Goal: Information Seeking & Learning: Learn about a topic

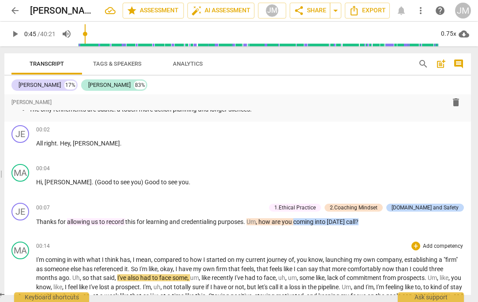
scroll to position [567, 0]
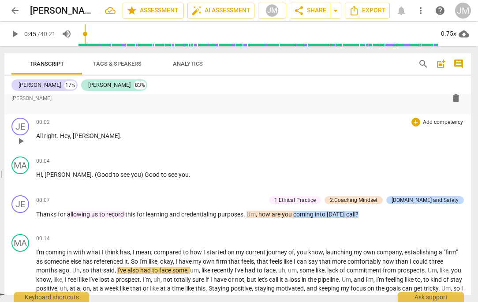
click at [17, 140] on span "play_arrow" at bounding box center [20, 141] width 11 height 11
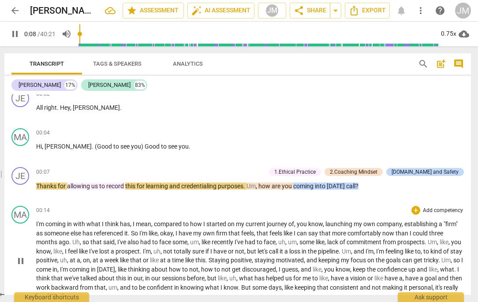
scroll to position [603, 0]
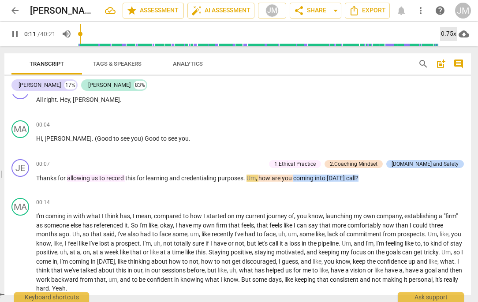
click at [450, 35] on div "0.75x" at bounding box center [448, 34] width 17 height 14
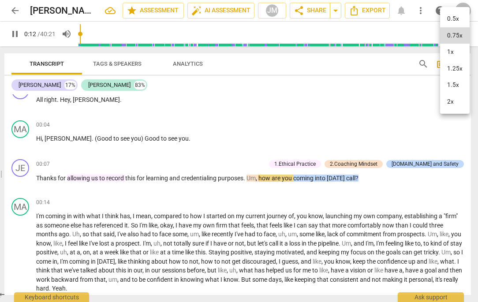
click at [452, 72] on li "1.25x" at bounding box center [455, 68] width 30 height 17
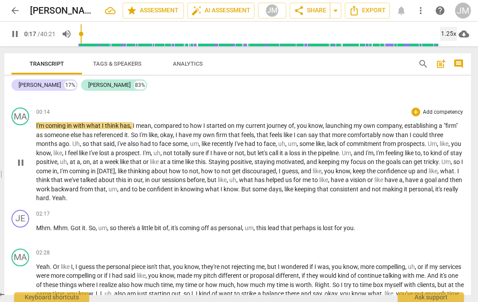
scroll to position [694, 0]
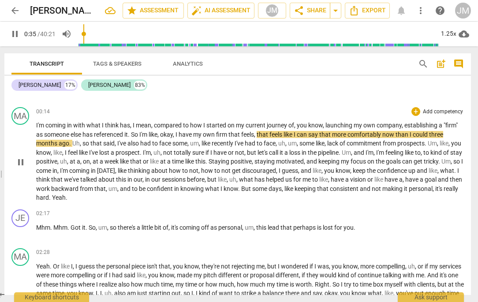
click at [229, 135] on span "firm" at bounding box center [222, 134] width 12 height 7
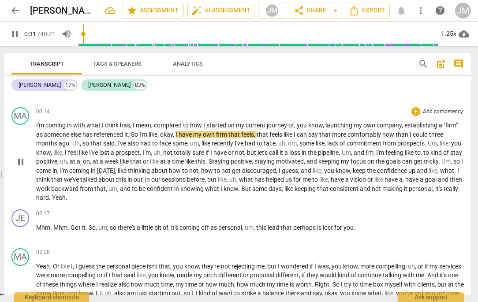
click at [233, 133] on span "that" at bounding box center [235, 134] width 13 height 7
click at [229, 135] on span "firm" at bounding box center [222, 134] width 12 height 7
type input "33"
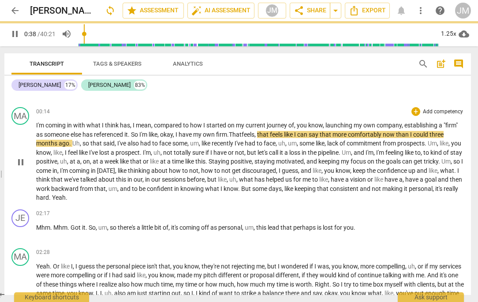
click at [235, 131] on span "That" at bounding box center [235, 134] width 13 height 7
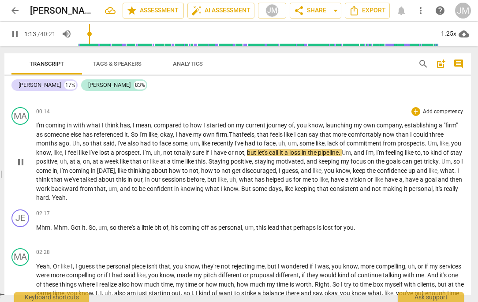
click at [151, 151] on span "I'm" at bounding box center [147, 152] width 8 height 7
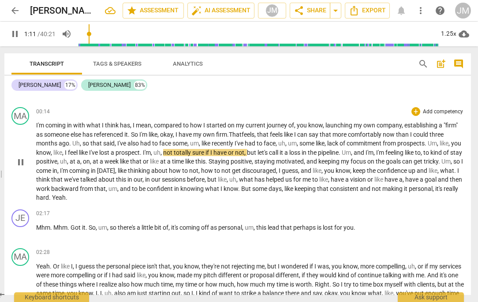
click at [140, 152] on span "prospect" at bounding box center [128, 152] width 24 height 7
click at [143, 151] on span "." at bounding box center [141, 152] width 3 height 7
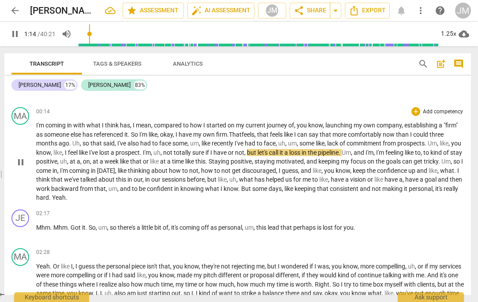
click at [23, 159] on span "pause" at bounding box center [20, 162] width 11 height 11
type input "75"
click at [143, 151] on span "." at bounding box center [141, 152] width 3 height 7
click at [140, 151] on span "prospect" at bounding box center [128, 152] width 24 height 7
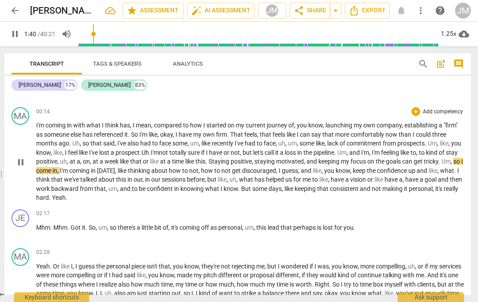
click at [20, 162] on span "pause" at bounding box center [20, 162] width 11 height 11
type input "101"
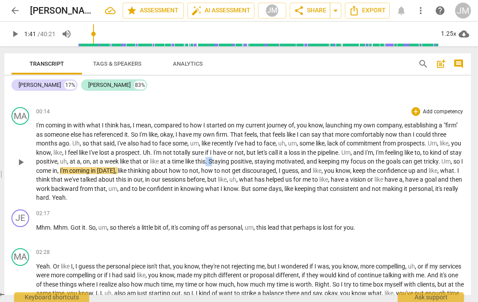
drag, startPoint x: 246, startPoint y: 161, endPoint x: 242, endPoint y: 162, distance: 4.5
click at [242, 162] on p "I'm coming in with what I think has , I mean , compared to how I started on my …" at bounding box center [250, 162] width 428 height 82
click at [441, 161] on p "I'm coming in with what I think has , I mean , compared to how I started on my …" at bounding box center [250, 162] width 428 height 82
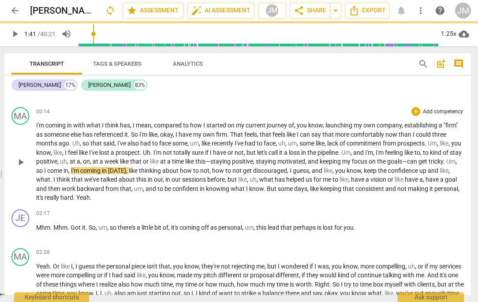
click at [196, 162] on span "like" at bounding box center [190, 161] width 10 height 7
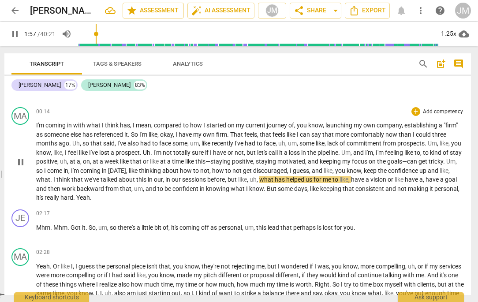
click at [22, 158] on span "pause" at bounding box center [20, 162] width 11 height 11
click at [426, 183] on span "have" at bounding box center [433, 179] width 15 height 7
click at [428, 174] on span "and" at bounding box center [434, 170] width 12 height 7
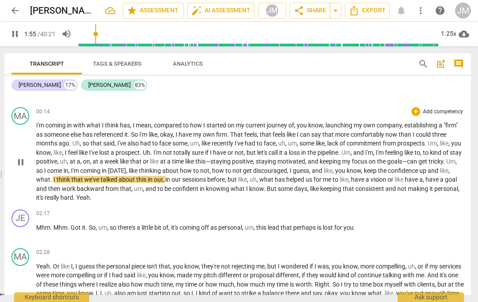
click at [22, 157] on span "pause" at bounding box center [20, 162] width 11 height 11
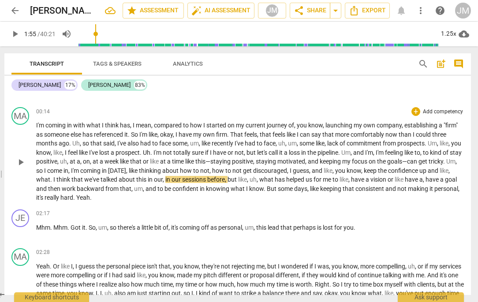
click at [428, 174] on span "and" at bounding box center [434, 170] width 12 height 7
click at [21, 160] on span "pause" at bounding box center [20, 162] width 11 height 11
type input "116"
click at [53, 180] on span "." at bounding box center [51, 179] width 3 height 7
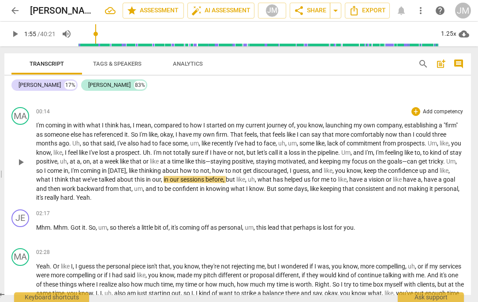
click at [50, 179] on span "what" at bounding box center [43, 179] width 14 height 7
click at [408, 189] on span "not" at bounding box center [403, 188] width 11 height 7
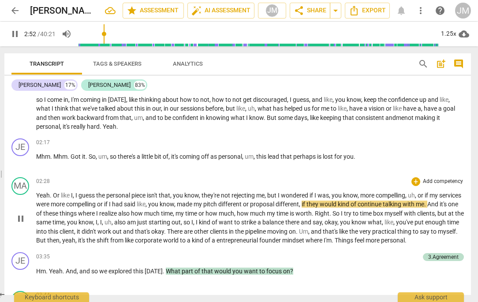
scroll to position [764, 0]
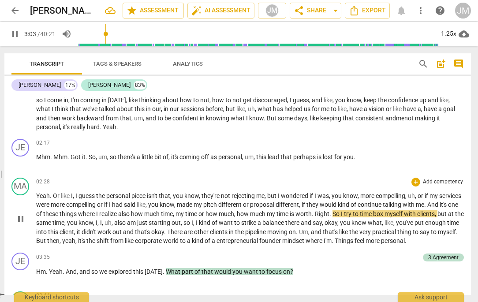
click at [333, 213] on span "." at bounding box center [331, 214] width 3 height 7
type input "184"
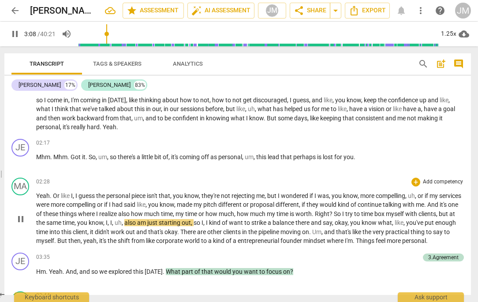
click at [343, 213] on span "So" at bounding box center [338, 214] width 8 height 7
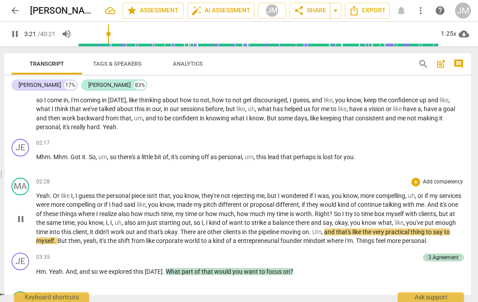
click at [281, 233] on span "pipeline" at bounding box center [270, 232] width 22 height 7
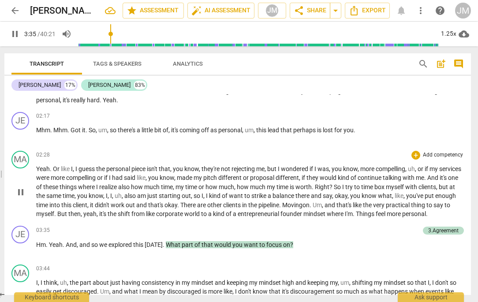
scroll to position [800, 0]
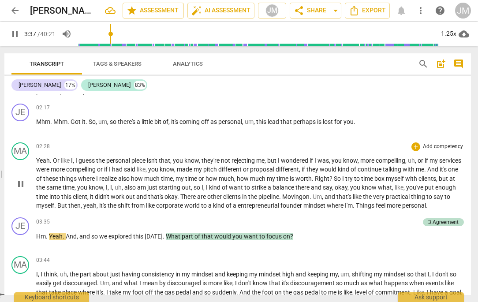
click at [376, 206] on span "Things" at bounding box center [366, 205] width 20 height 7
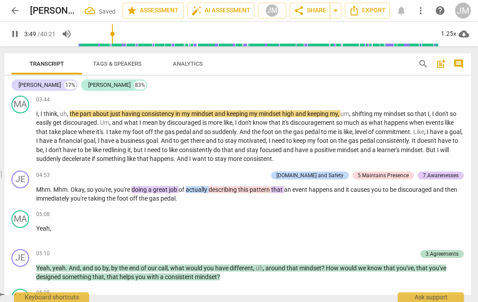
scroll to position [961, 0]
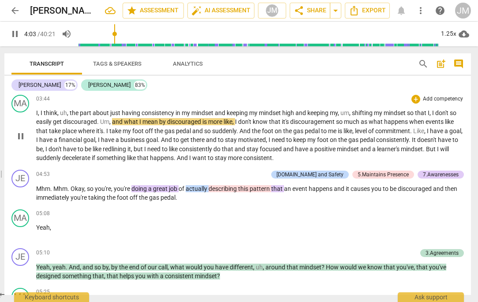
click at [414, 117] on span "so" at bounding box center [411, 112] width 8 height 7
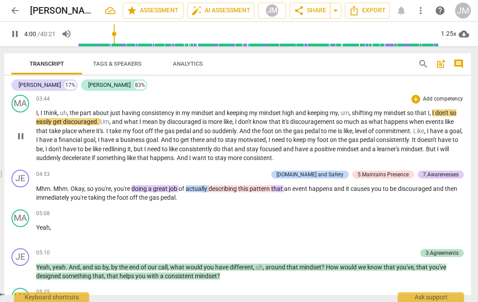
click at [433, 117] on span "," at bounding box center [431, 112] width 3 height 7
type input "241"
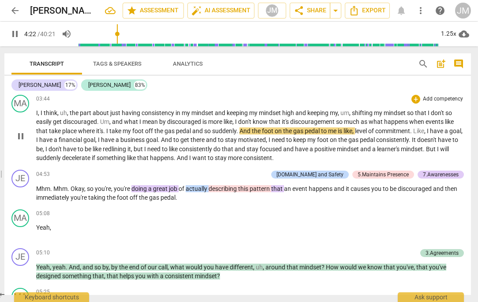
click at [183, 135] on span "pedal" at bounding box center [184, 131] width 16 height 7
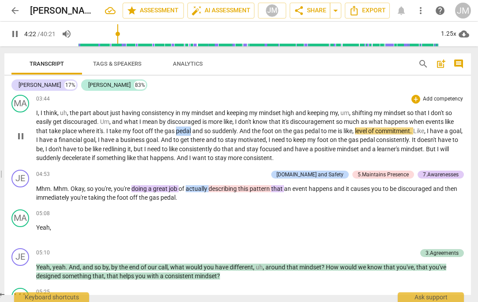
click at [183, 135] on span "pedal" at bounding box center [184, 131] width 16 height 7
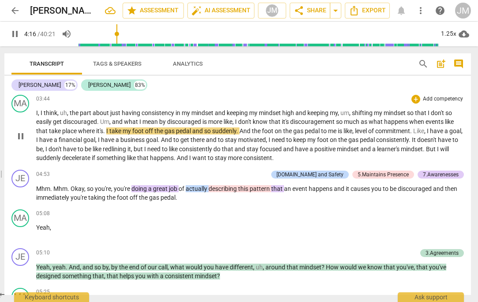
click at [192, 135] on span "pedal" at bounding box center [184, 131] width 16 height 7
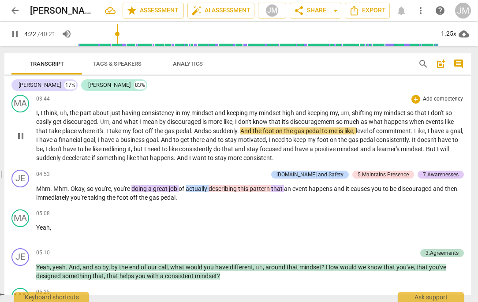
click at [241, 135] on span "." at bounding box center [238, 131] width 3 height 7
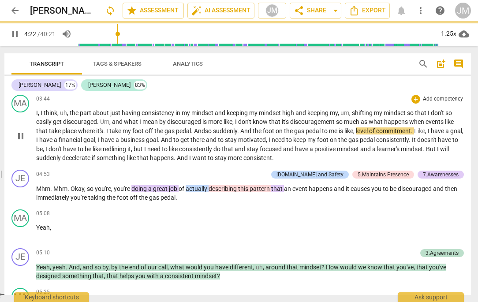
click at [236, 135] on span "suddenly" at bounding box center [225, 131] width 24 height 7
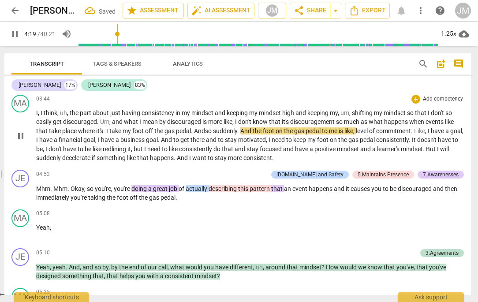
click at [245, 135] on span "And" at bounding box center [247, 131] width 12 height 7
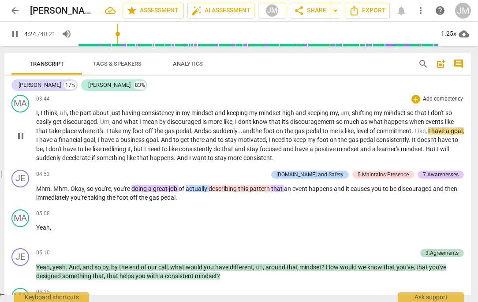
click at [277, 154] on p "I , I think , uh , the part about just having consistency in my mindset and kee…" at bounding box center [250, 136] width 428 height 54
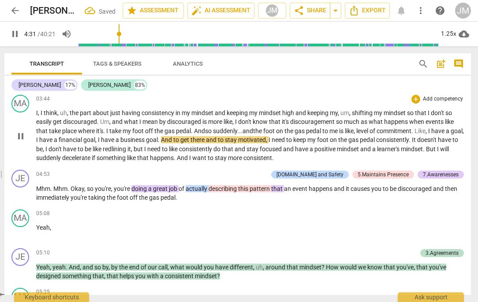
click at [377, 135] on span "of" at bounding box center [373, 131] width 7 height 7
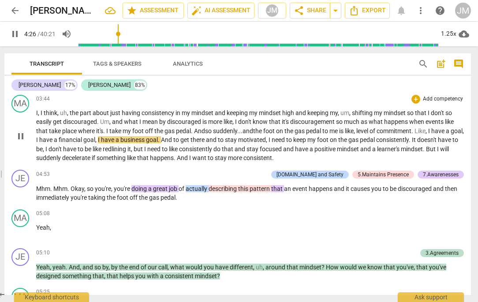
click at [463, 135] on span "," at bounding box center [463, 131] width 1 height 7
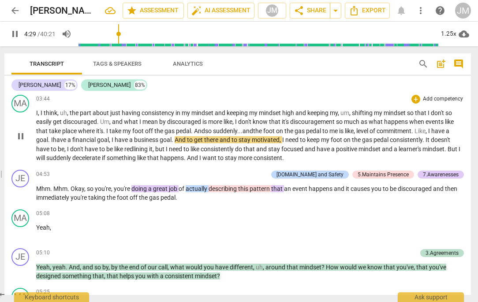
click at [112, 143] on span "," at bounding box center [110, 139] width 3 height 7
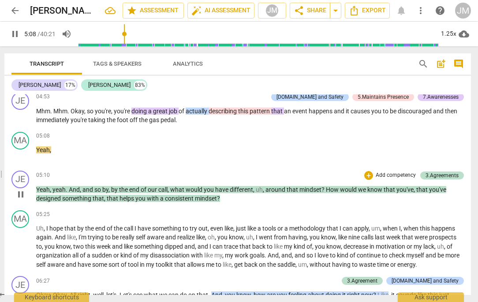
scroll to position [1043, 0]
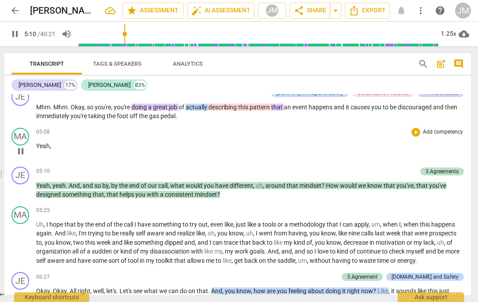
click at [51, 151] on p "Yeah ," at bounding box center [250, 146] width 428 height 9
type input "311"
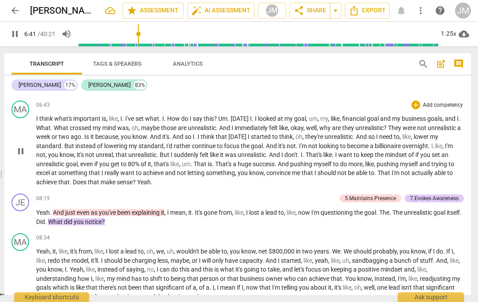
scroll to position [1255, 0]
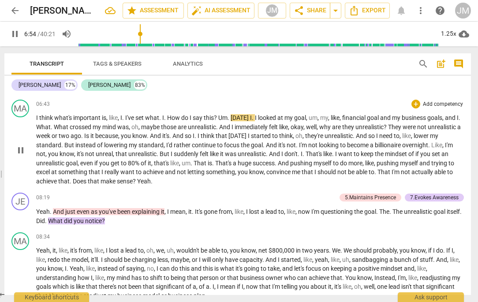
click at [162, 121] on span "." at bounding box center [160, 117] width 3 height 7
type input "415"
click at [162, 121] on span "i" at bounding box center [161, 117] width 1 height 7
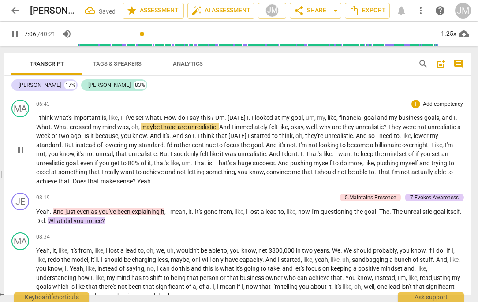
click at [252, 121] on span "." at bounding box center [250, 117] width 3 height 7
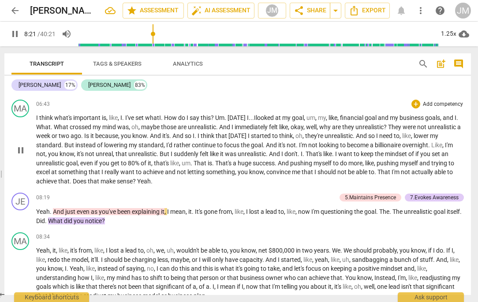
click at [133, 185] on span "sense" at bounding box center [125, 181] width 16 height 7
click at [151, 185] on span "Yeah" at bounding box center [144, 181] width 14 height 7
click at [16, 222] on span "pause" at bounding box center [20, 216] width 11 height 11
type input "503"
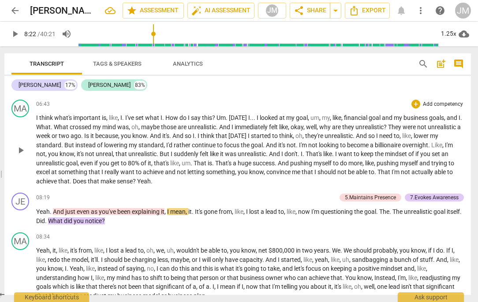
click at [151, 185] on span "Yeah" at bounding box center [144, 181] width 14 height 7
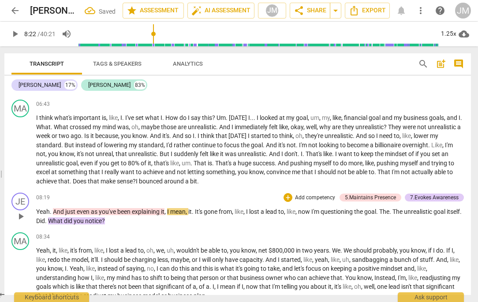
click at [37, 215] on span "Yeah" at bounding box center [43, 211] width 14 height 7
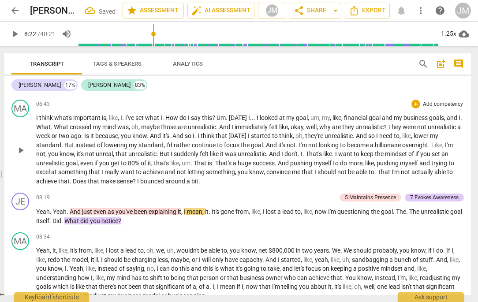
click at [88, 185] on span "Does" at bounding box center [80, 181] width 15 height 7
click at [137, 185] on span "?" at bounding box center [135, 181] width 4 height 7
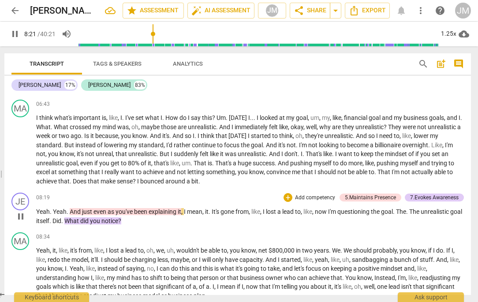
type input "502"
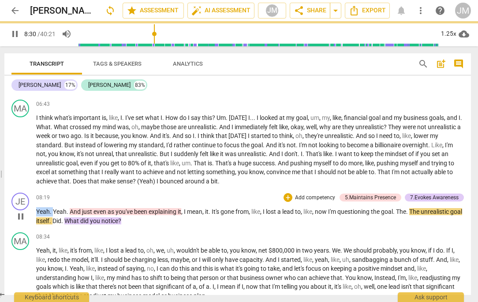
drag, startPoint x: 53, startPoint y: 219, endPoint x: 32, endPoint y: 219, distance: 21.2
click at [32, 219] on div "JE play_arrow pause 08:19 + Add competency 5.Maintains Presence 7.Evokes Awaren…" at bounding box center [237, 209] width 467 height 40
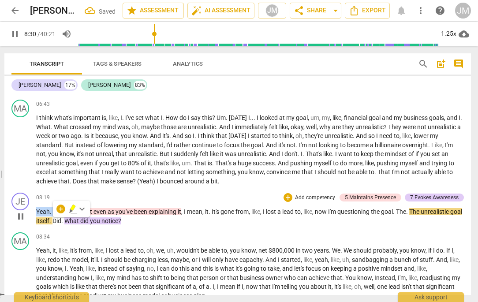
type input "511"
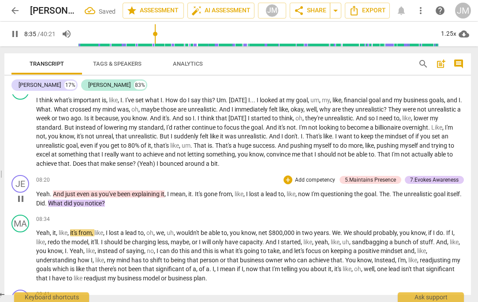
scroll to position [1274, 0]
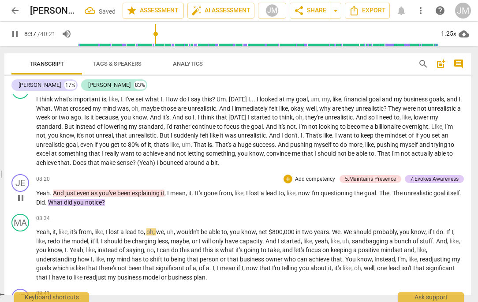
click at [365, 197] on span "the" at bounding box center [359, 193] width 10 height 7
click at [398, 197] on span "The" at bounding box center [398, 193] width 11 height 7
click at [443, 197] on span "itself" at bounding box center [449, 193] width 13 height 7
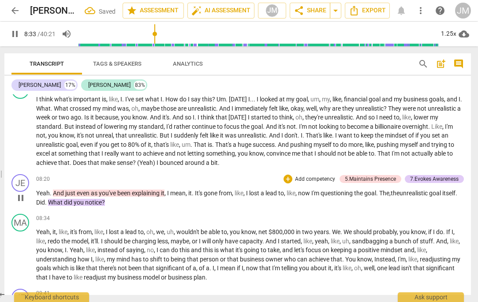
click at [48, 206] on span "." at bounding box center [46, 202] width 3 height 7
click at [122, 211] on div "JE play_arrow pause 08:20 + Add competency 5.Maintains Presence 7.Evokes Awaren…" at bounding box center [237, 191] width 467 height 40
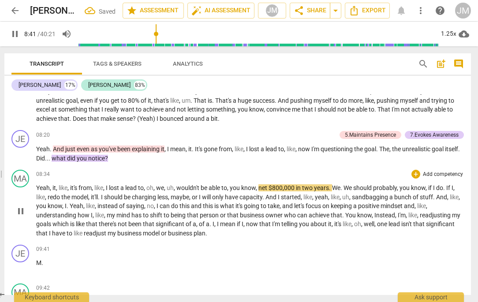
scroll to position [1319, 0]
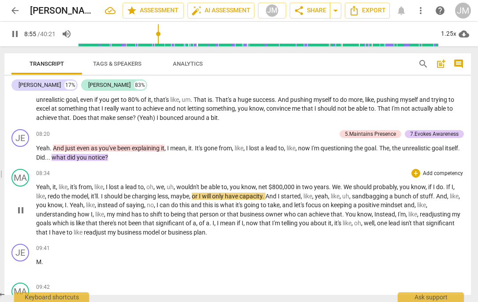
click at [192, 200] on span "," at bounding box center [190, 196] width 3 height 7
type input "536"
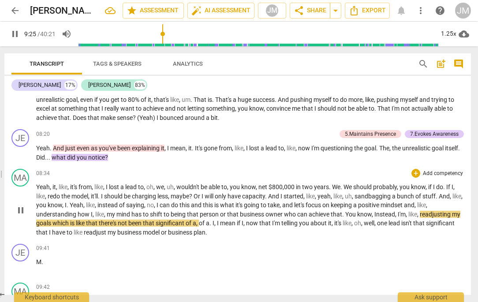
click at [377, 218] on span "Instead" at bounding box center [385, 214] width 21 height 7
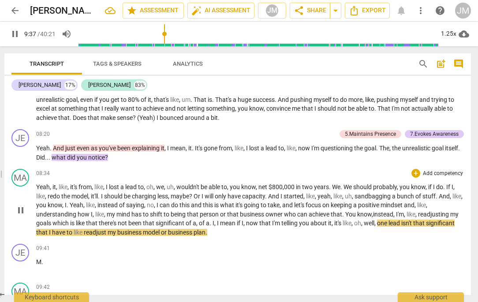
click at [86, 227] on span "like" at bounding box center [81, 223] width 10 height 7
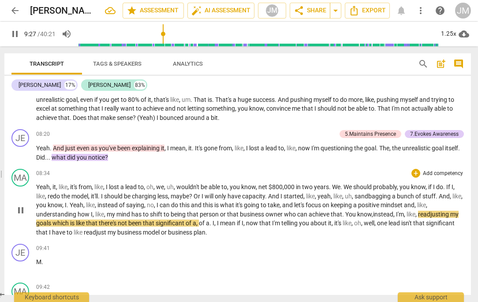
click at [86, 227] on span "like" at bounding box center [81, 223] width 10 height 7
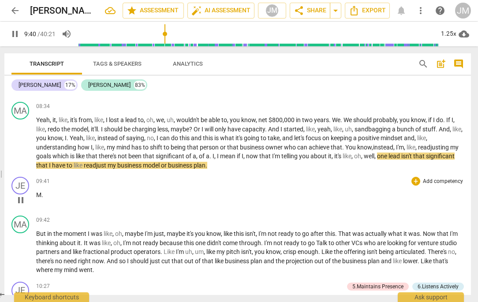
scroll to position [1387, 0]
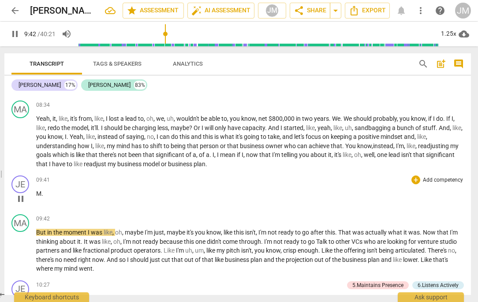
click at [41, 197] on span "." at bounding box center [42, 193] width 2 height 7
type input "584"
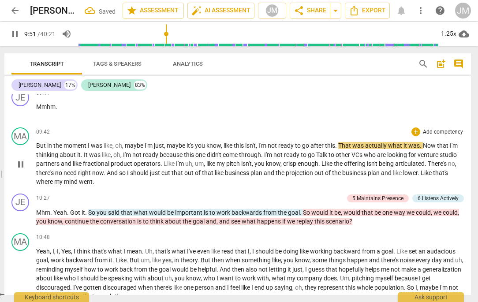
scroll to position [1475, 0]
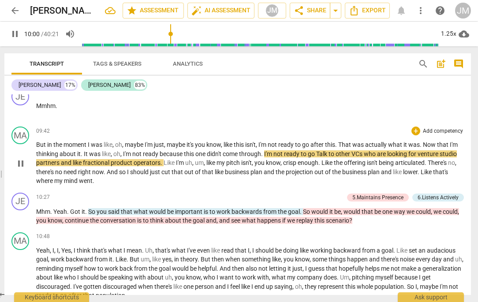
click at [321, 158] on span "Talk" at bounding box center [322, 154] width 12 height 7
type input "601"
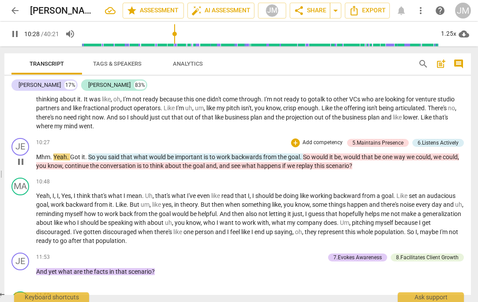
scroll to position [1531, 0]
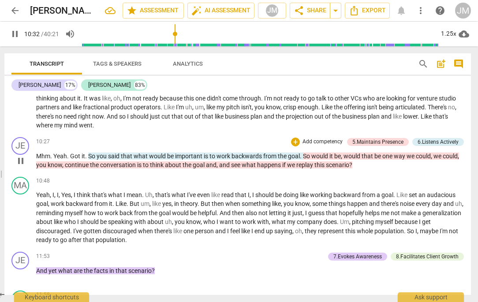
click at [53, 160] on span "Yeah" at bounding box center [60, 156] width 14 height 7
click at [55, 160] on span "Yeah" at bounding box center [60, 156] width 14 height 7
type input "635"
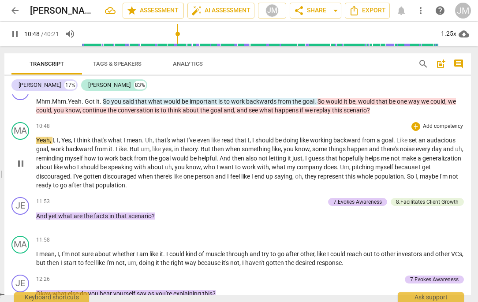
scroll to position [1585, 0]
click at [72, 144] on span "," at bounding box center [72, 140] width 3 height 7
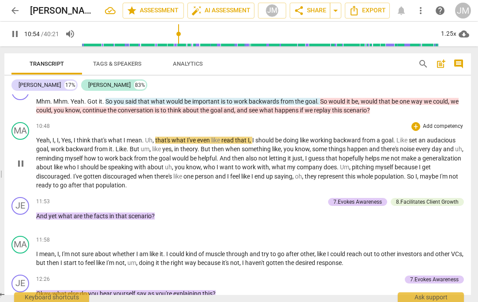
type input "655"
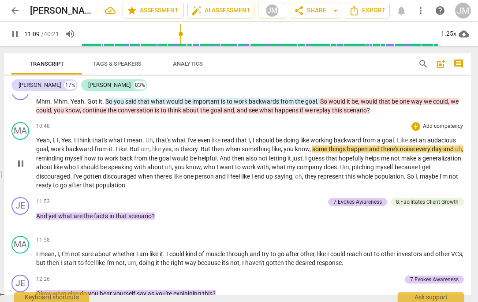
click at [99, 153] on span "from" at bounding box center [101, 149] width 15 height 7
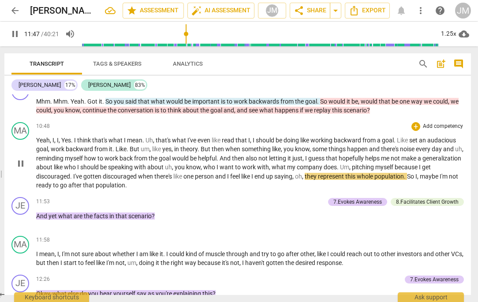
click at [215, 180] on span "person" at bounding box center [205, 176] width 20 height 7
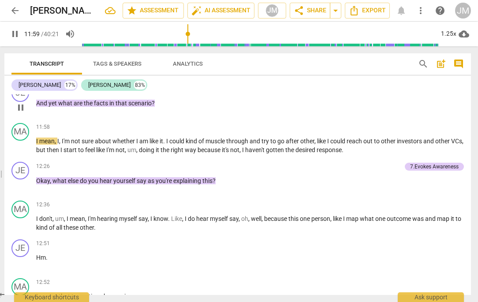
scroll to position [1701, 0]
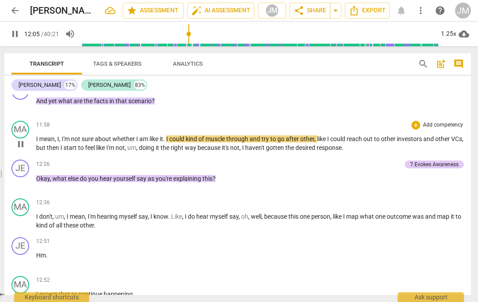
click at [148, 143] on span "am" at bounding box center [144, 138] width 10 height 7
type input "726"
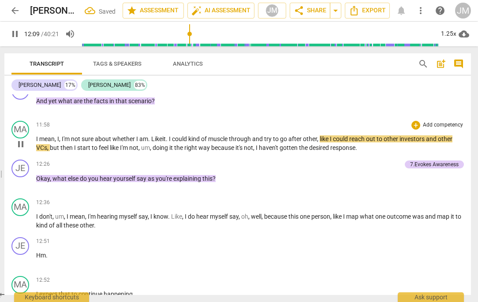
click at [169, 143] on span "." at bounding box center [167, 138] width 3 height 7
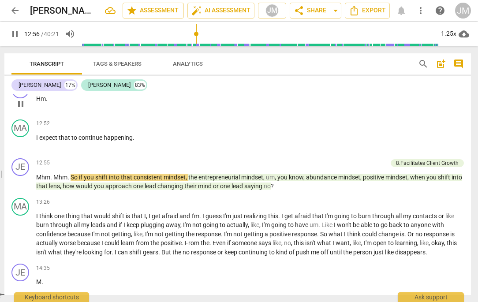
scroll to position [1855, 0]
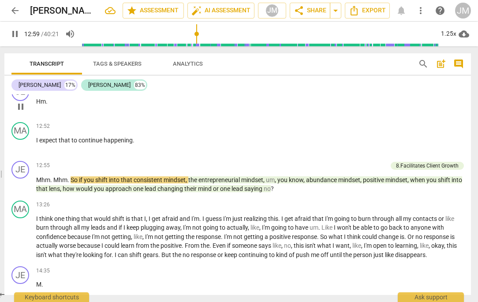
click at [36, 105] on span "Hm" at bounding box center [41, 101] width 10 height 7
type input "780"
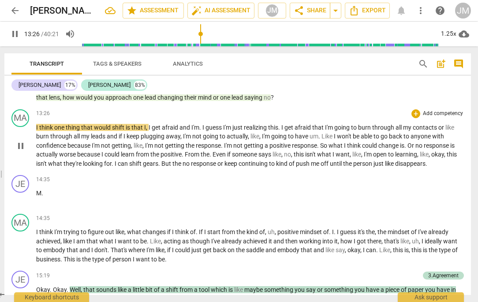
scroll to position [1938, 0]
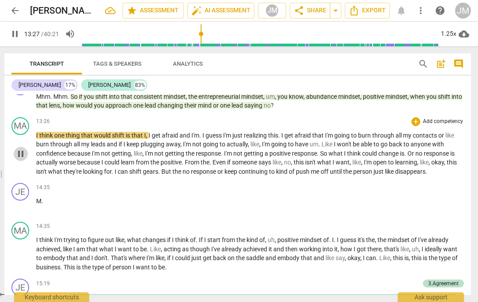
click at [21, 159] on span "pause" at bounding box center [20, 154] width 11 height 11
type input "808"
click at [37, 139] on span "I" at bounding box center [37, 135] width 3 height 7
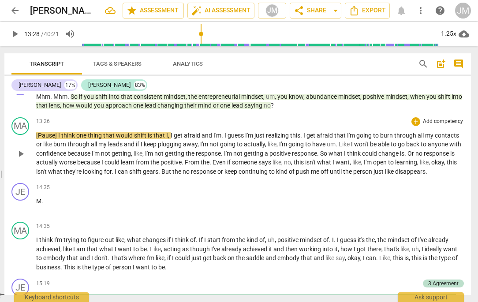
click at [37, 139] on span "[Pause]" at bounding box center [47, 135] width 22 height 7
click at [20, 159] on span "play_arrow" at bounding box center [20, 154] width 11 height 11
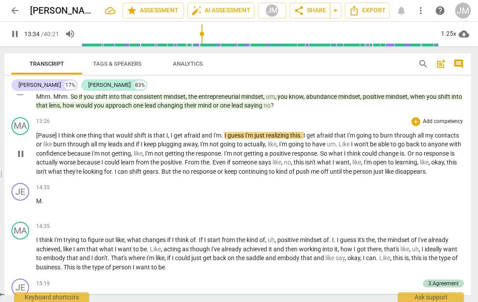
click at [46, 139] on span "[Pause]" at bounding box center [47, 135] width 22 height 7
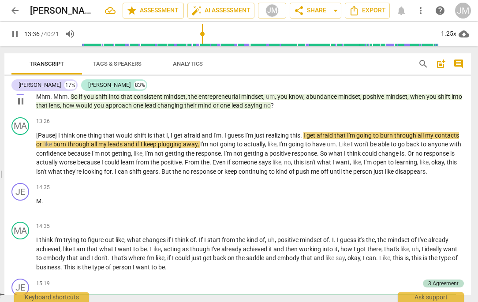
click at [264, 109] on span "saying" at bounding box center [254, 105] width 19 height 7
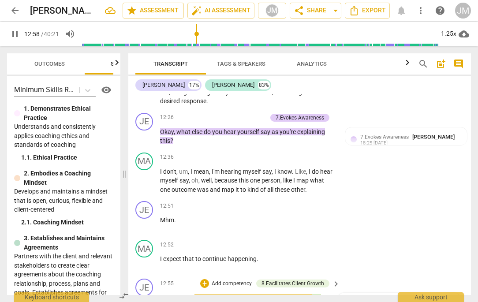
scroll to position [2376, 0]
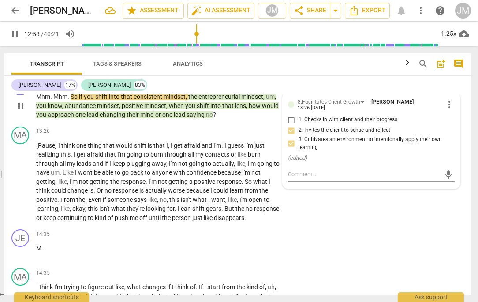
drag, startPoint x: 225, startPoint y: 172, endPoint x: -23, endPoint y: 165, distance: 247.7
click at [0, 0] on html "arrow_back [PERSON_NAME] and [PERSON_NAME] [DATE] MCC edit star Assessment auto…" at bounding box center [239, 0] width 478 height 0
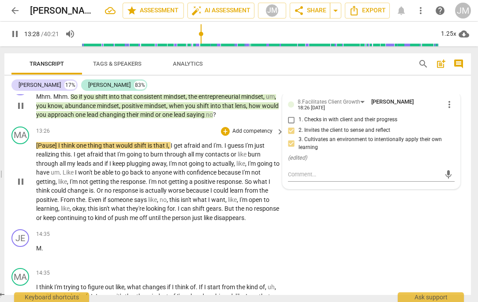
click at [19, 187] on span "pause" at bounding box center [20, 182] width 11 height 11
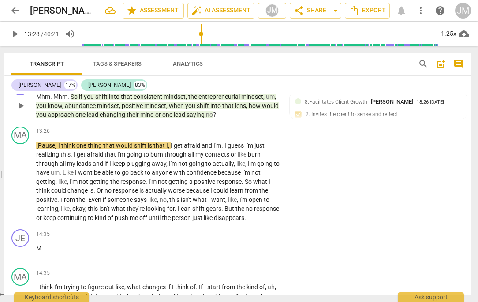
click at [206, 118] on span "saying" at bounding box center [196, 114] width 19 height 7
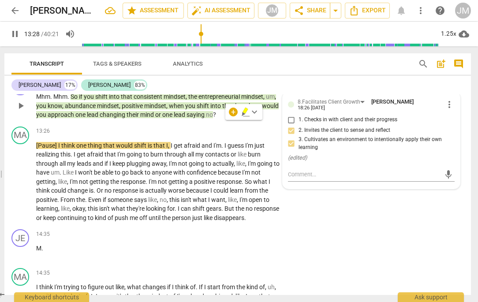
click at [206, 118] on span "saying" at bounding box center [196, 114] width 19 height 7
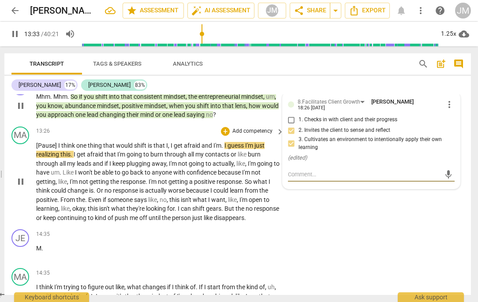
click at [346, 218] on div "MA play_arrow pause 13:26 + Add competency keyboard_arrow_right [Pause] I think…" at bounding box center [237, 174] width 467 height 103
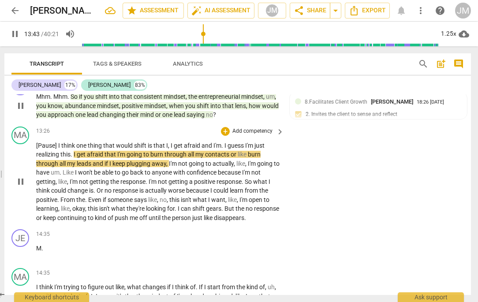
click at [334, 179] on div "MA play_arrow pause 13:26 + Add competency keyboard_arrow_right [Pause] I think…" at bounding box center [237, 174] width 467 height 103
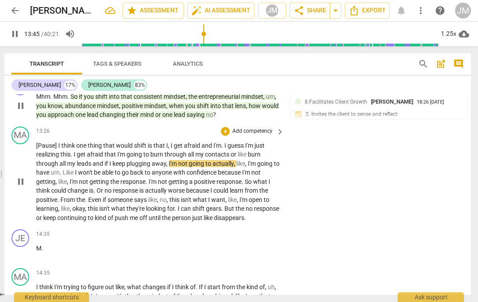
click at [243, 194] on p "[Pause] I think one thing that would shift is that I , I get afraid and I'm . I…" at bounding box center [158, 182] width 244 height 82
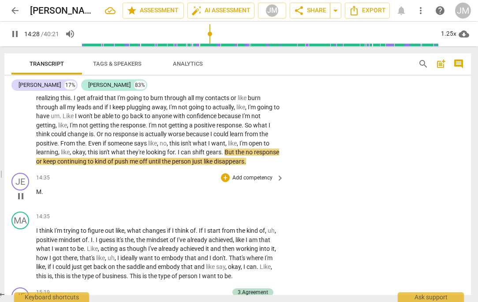
scroll to position [2435, 0]
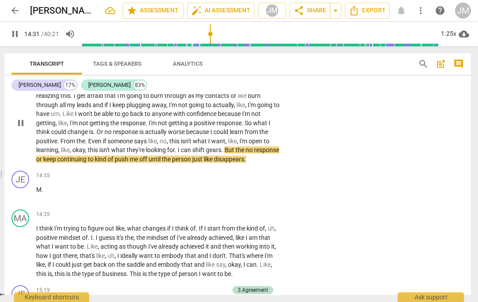
click at [63, 164] on p "[Pause] I think one thing that would shift is that I , I get afraid and I'm . I…" at bounding box center [158, 124] width 244 height 82
type input "874"
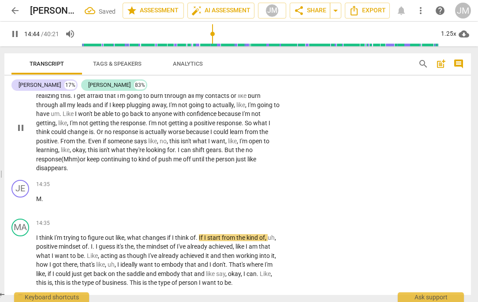
click at [162, 163] on span "push" at bounding box center [165, 159] width 15 height 7
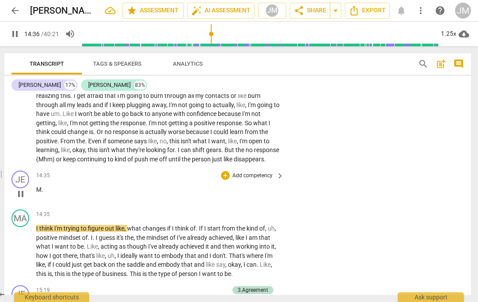
click at [41, 193] on span "." at bounding box center [42, 189] width 2 height 7
type input "878"
click at [37, 193] on span "Mhm" at bounding box center [43, 189] width 14 height 7
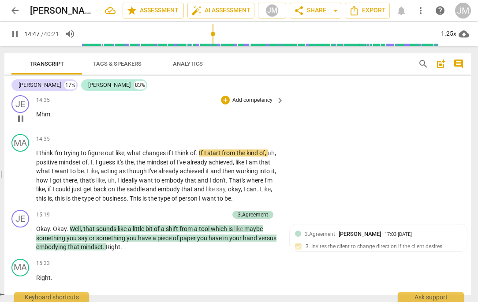
scroll to position [2511, 0]
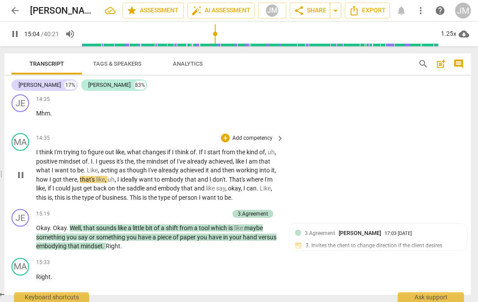
click at [22, 181] on span "pause" at bounding box center [20, 175] width 11 height 11
click at [42, 156] on span "think" at bounding box center [46, 152] width 15 height 7
click at [20, 181] on span "pause" at bounding box center [20, 175] width 11 height 11
click at [189, 174] on span "achieved" at bounding box center [193, 170] width 26 height 7
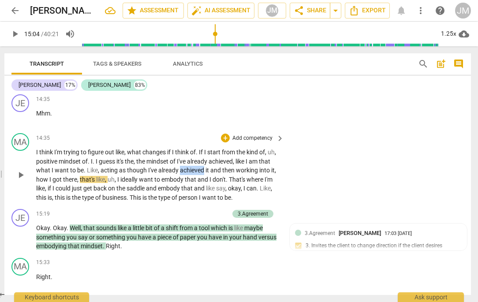
click at [189, 174] on span "achieved" at bounding box center [193, 170] width 26 height 7
click at [19, 181] on span "pause" at bounding box center [20, 175] width 11 height 11
type input "903"
click at [210, 174] on span "it" at bounding box center [208, 170] width 5 height 7
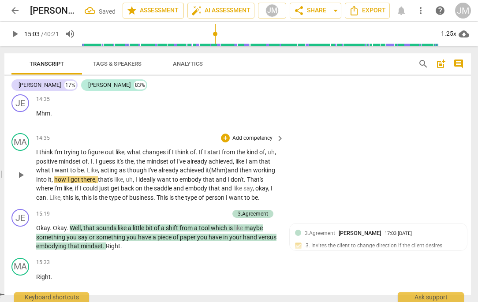
click at [23, 181] on span "play_arrow" at bounding box center [20, 175] width 11 height 11
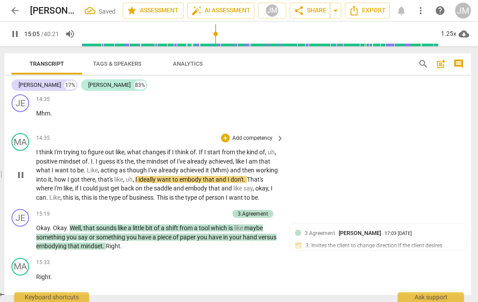
click at [124, 174] on span "as" at bounding box center [123, 170] width 8 height 7
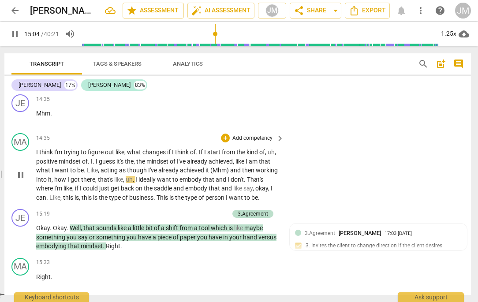
click at [20, 181] on span "pause" at bounding box center [20, 175] width 11 height 11
type input "905"
click at [98, 198] on p "I think I'm trying to figure out like , what changes if I think of . If I start…" at bounding box center [158, 175] width 244 height 54
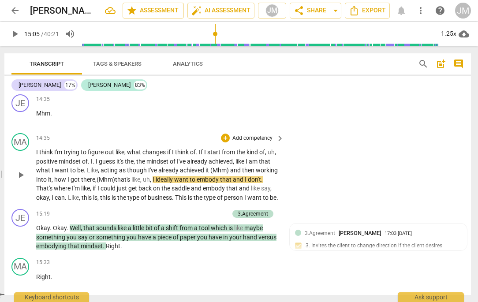
click at [17, 181] on span "play_arrow" at bounding box center [20, 175] width 11 height 11
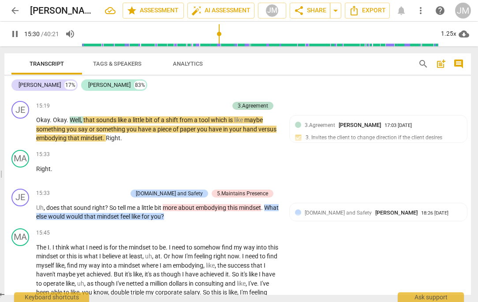
scroll to position [2619, 0]
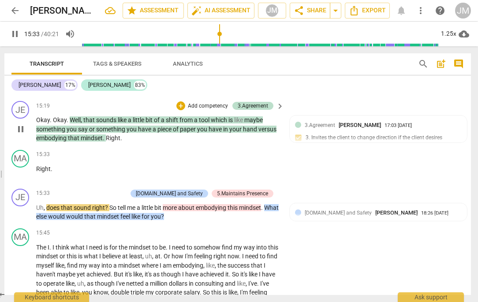
click at [124, 143] on p "Okay . Okay . Well , that sounds like a little bit of a shift from a tool which…" at bounding box center [158, 129] width 244 height 27
type input "935"
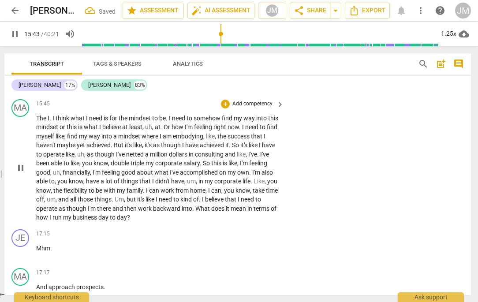
scroll to position [2751, 0]
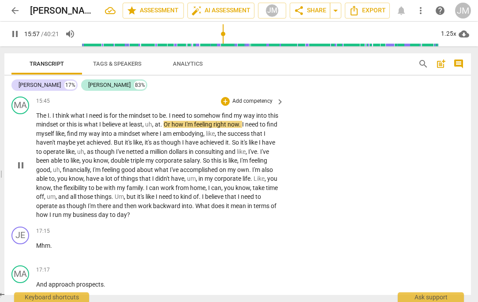
click at [194, 119] on span "to" at bounding box center [190, 115] width 7 height 7
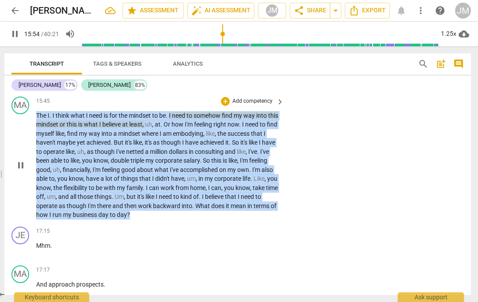
click at [20, 171] on span "pause" at bounding box center [20, 165] width 11 height 11
click at [15, 36] on span "play_arrow" at bounding box center [15, 34] width 11 height 11
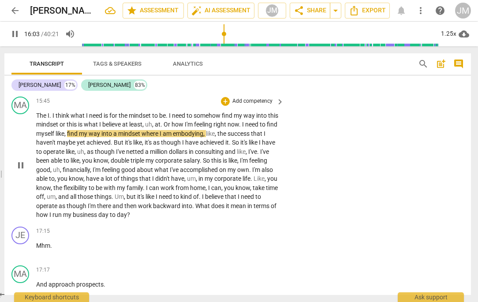
click at [329, 207] on div "MA play_arrow pause 15:45 + Add competency keyboard_arrow_right The I . I think…" at bounding box center [237, 158] width 467 height 130
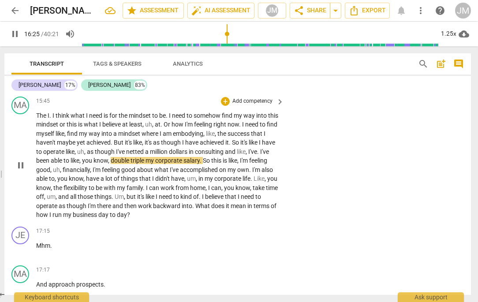
click at [131, 164] on span "double" at bounding box center [121, 160] width 20 height 7
type input "987"
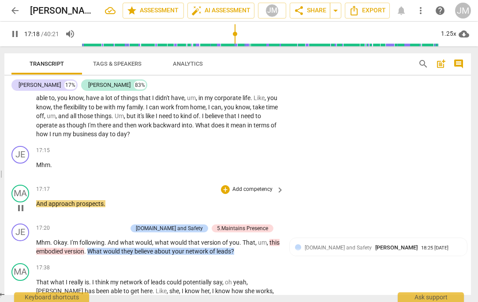
scroll to position [2833, 0]
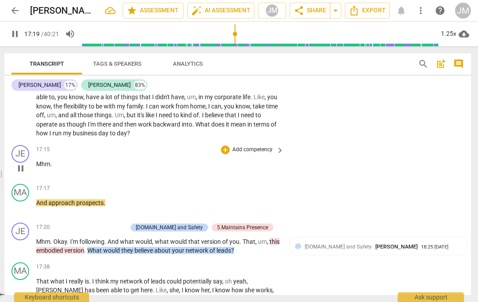
click at [50, 168] on span "." at bounding box center [51, 164] width 2 height 7
type input "1041"
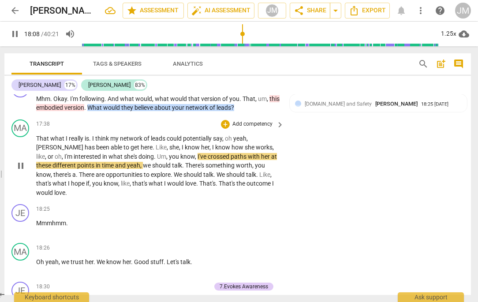
scroll to position [2976, 0]
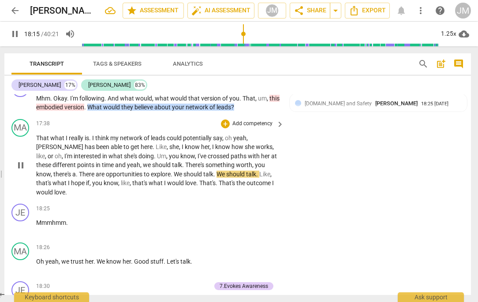
click at [79, 178] on span "There" at bounding box center [87, 174] width 17 height 7
type input "1096"
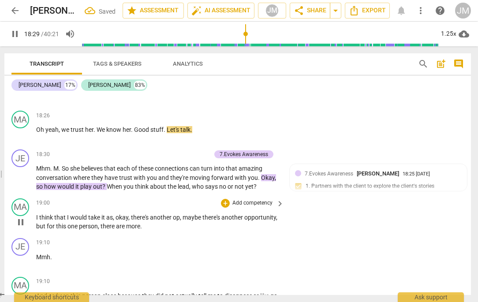
scroll to position [3116, 0]
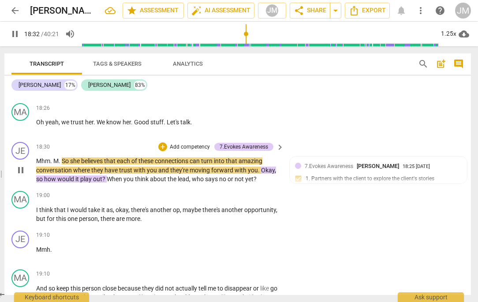
click at [59, 165] on span "." at bounding box center [60, 161] width 3 height 7
type input "1114"
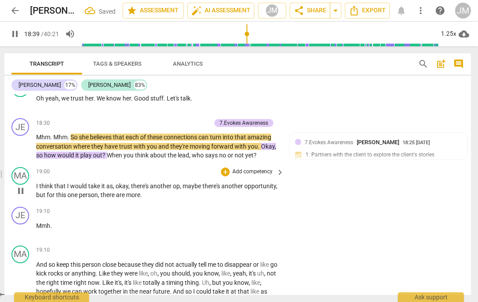
scroll to position [3140, 0]
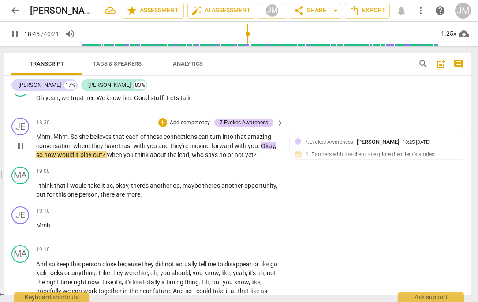
click at [258, 150] on span "." at bounding box center [259, 146] width 3 height 7
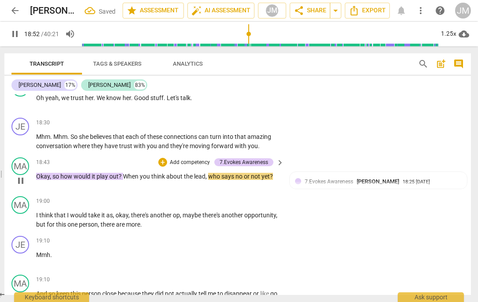
click at [42, 180] on span "Okay" at bounding box center [43, 176] width 14 height 7
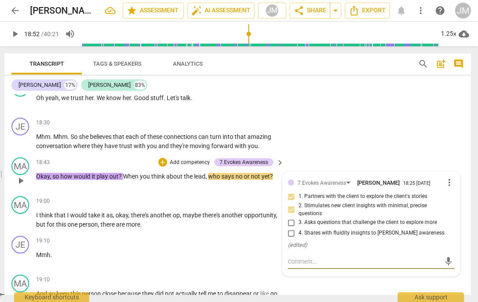
click at [127, 180] on span "When" at bounding box center [131, 176] width 17 height 7
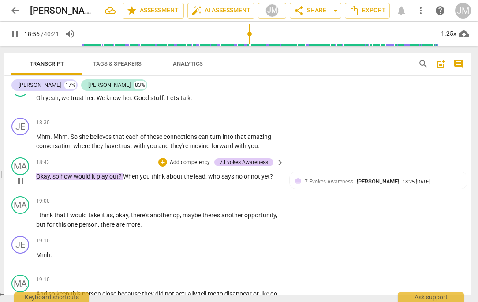
click at [37, 180] on span "Okay" at bounding box center [43, 176] width 14 height 7
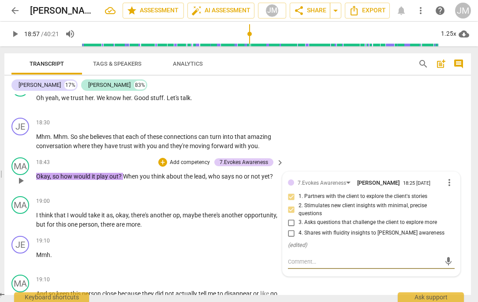
type input "1137"
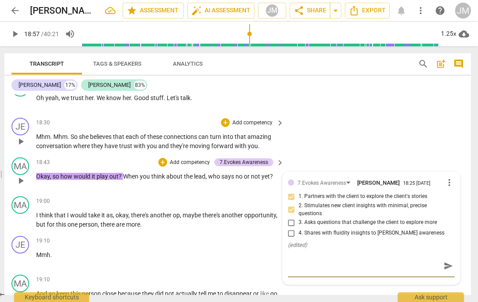
click at [266, 151] on p "Mhm . Mhm . So she believes that each of these connections can turn into that a…" at bounding box center [158, 141] width 244 height 18
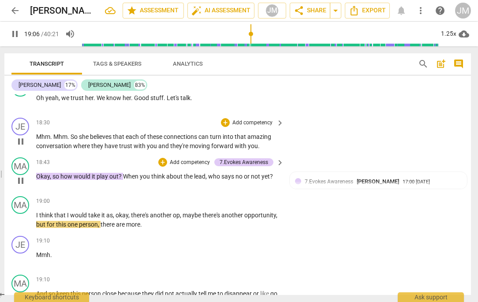
click at [20, 147] on span "pause" at bounding box center [20, 141] width 11 height 11
click at [44, 102] on span "Oh" at bounding box center [40, 97] width 9 height 7
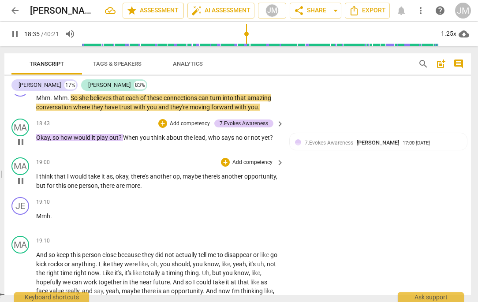
scroll to position [3182, 0]
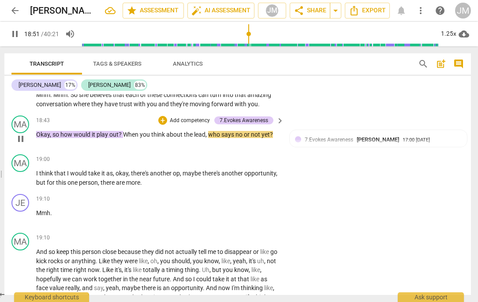
click at [24, 144] on span "pause" at bounding box center [20, 139] width 11 height 11
type input "1132"
click at [37, 138] on span "Okay" at bounding box center [43, 134] width 14 height 7
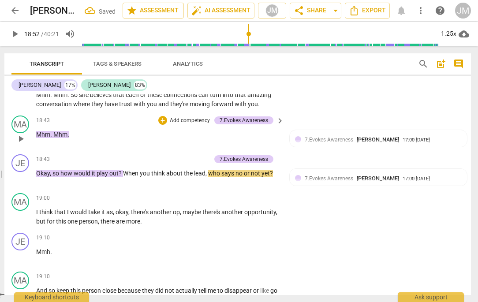
click at [38, 138] on span "Mhm" at bounding box center [43, 134] width 14 height 7
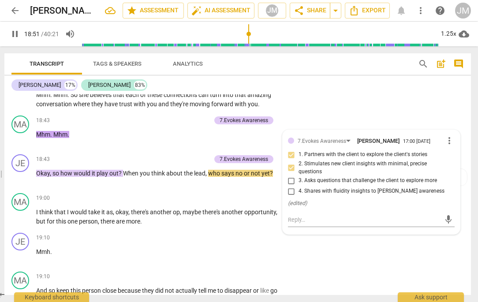
click at [229, 108] on span "forward" at bounding box center [222, 104] width 23 height 7
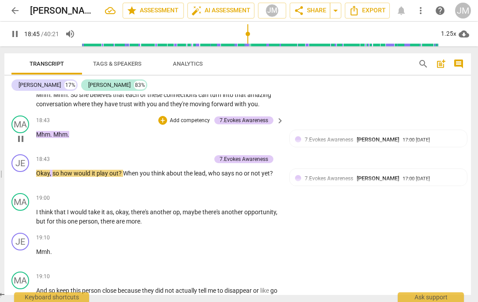
click at [54, 138] on span "Mhm" at bounding box center [60, 134] width 14 height 7
type input "1126"
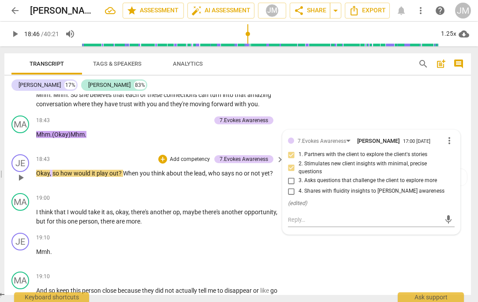
click at [53, 177] on span "so" at bounding box center [57, 173] width 8 height 7
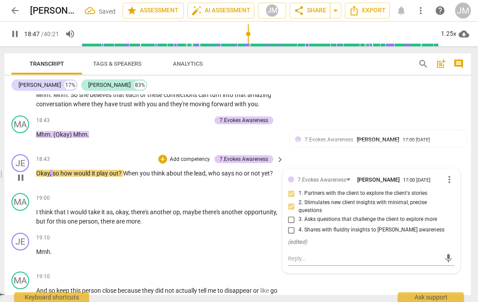
type input "1128"
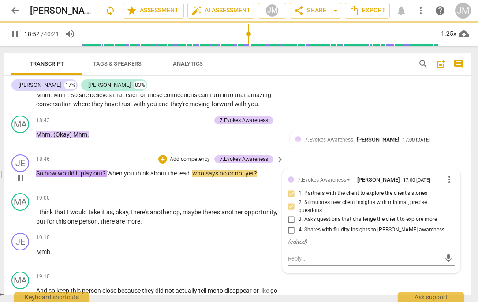
click at [107, 177] on span "When" at bounding box center [115, 173] width 17 height 7
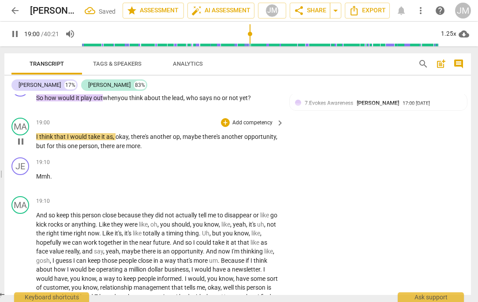
scroll to position [3258, 0]
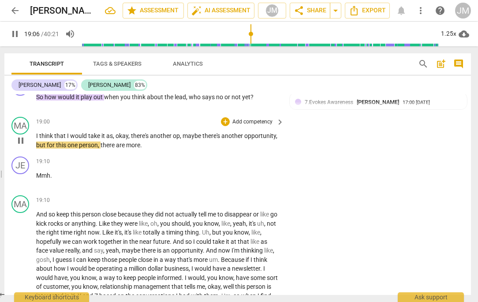
click at [180, 139] on span "op" at bounding box center [176, 135] width 7 height 7
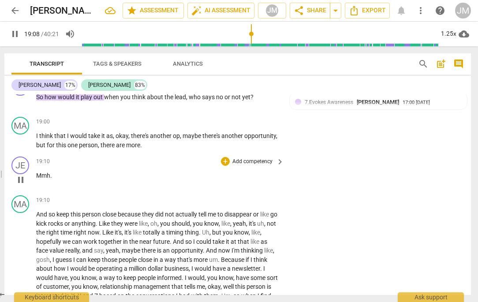
type input "1149"
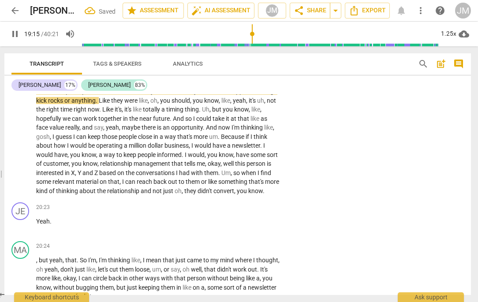
scroll to position [3384, 0]
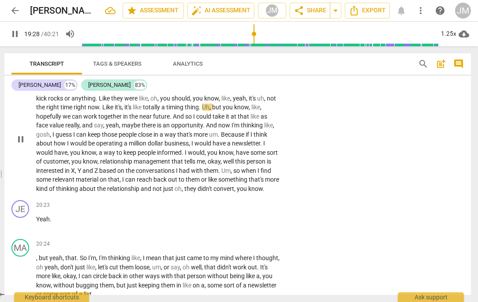
click at [114, 111] on span "Like" at bounding box center [108, 107] width 12 height 7
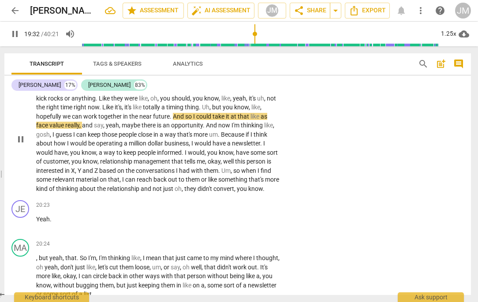
click at [99, 111] on span "now" at bounding box center [93, 107] width 11 height 7
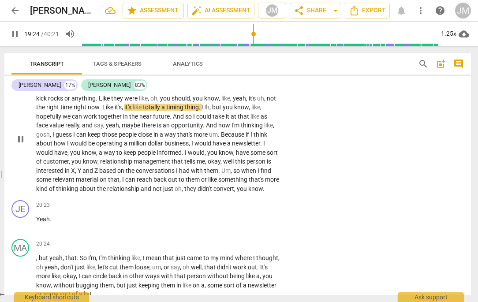
click at [102, 111] on span "." at bounding box center [100, 107] width 3 height 7
type input "1169"
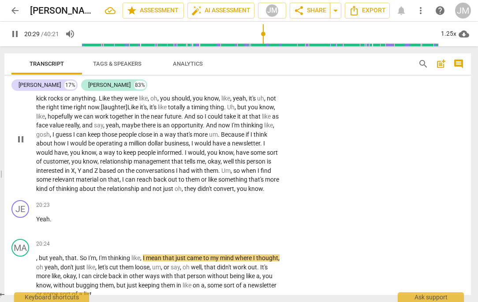
click at [115, 133] on div "format_bold format_list_bulleted [PERSON_NAME] delete Summary: 1. Clear coachin…" at bounding box center [237, 194] width 467 height 201
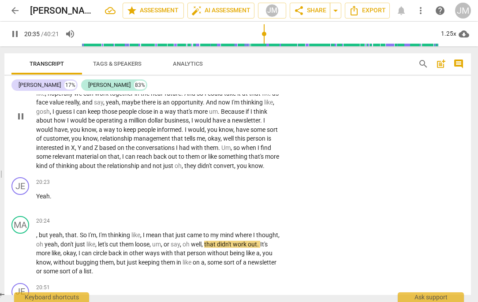
scroll to position [3405, 0]
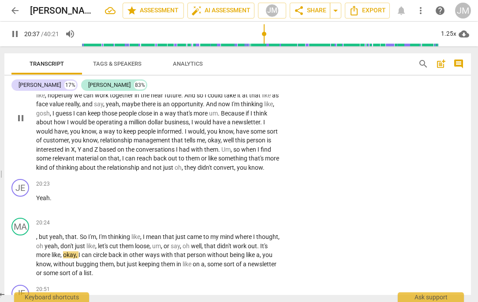
click at [99, 90] on span "now" at bounding box center [93, 86] width 11 height 7
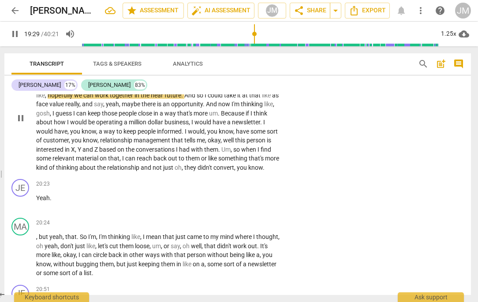
click at [115, 90] on span ". [laughter]" at bounding box center [113, 86] width 28 height 7
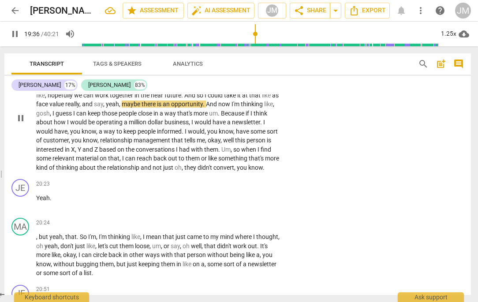
click at [248, 171] on span "know" at bounding box center [255, 167] width 15 height 7
click at [153, 171] on span "and" at bounding box center [147, 167] width 12 height 7
click at [249, 162] on span "that's" at bounding box center [257, 158] width 16 height 7
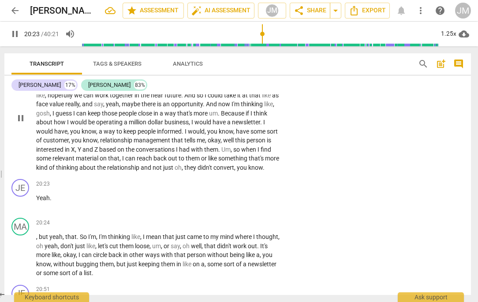
click at [249, 162] on span "that's" at bounding box center [257, 158] width 16 height 7
click at [263, 171] on span "." at bounding box center [264, 167] width 2 height 7
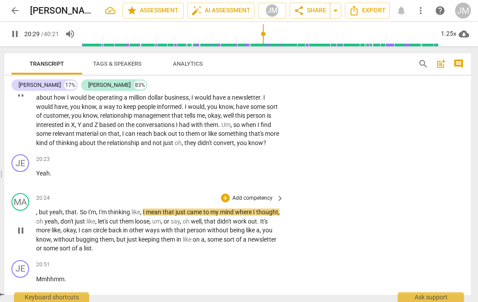
scroll to position [3432, 0]
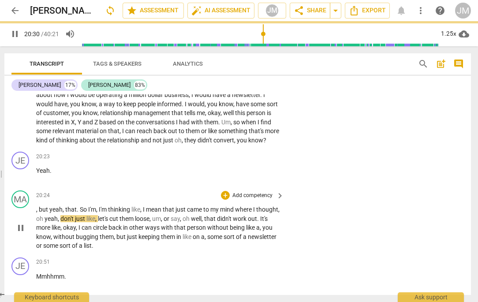
click at [40, 213] on span "but" at bounding box center [44, 209] width 11 height 7
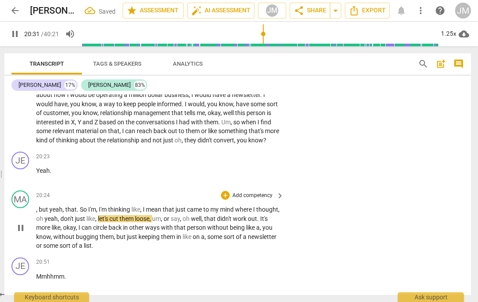
type input "1232"
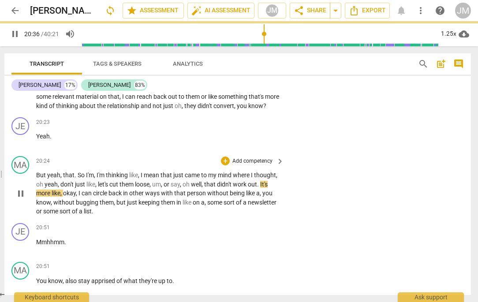
scroll to position [3467, 0]
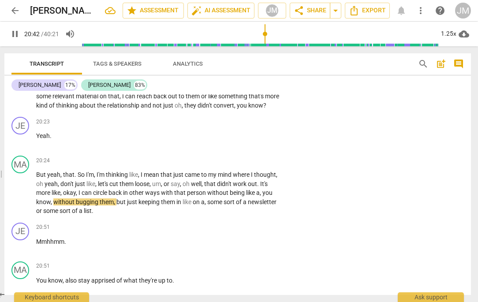
click at [248, 109] on span "know" at bounding box center [255, 105] width 15 height 7
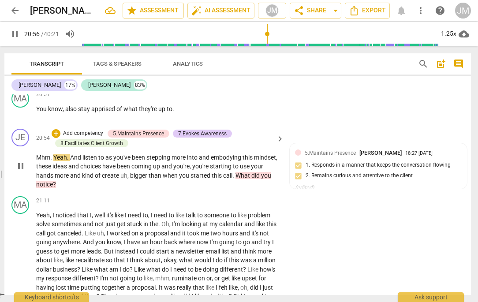
scroll to position [3637, 0]
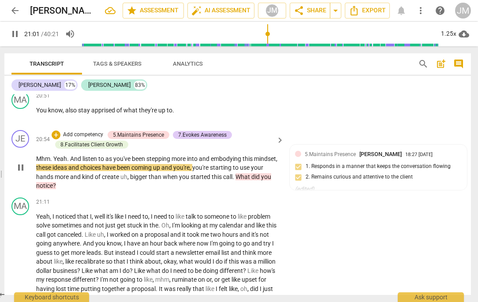
click at [41, 162] on span "Mhm" at bounding box center [43, 158] width 14 height 7
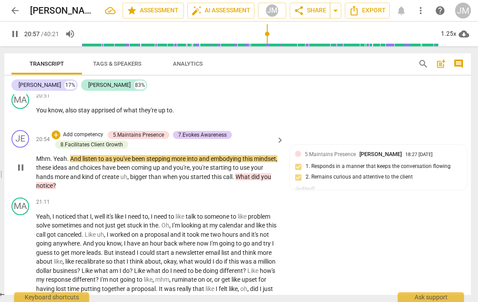
click at [55, 162] on span "Yeah" at bounding box center [60, 158] width 14 height 7
type input "1259"
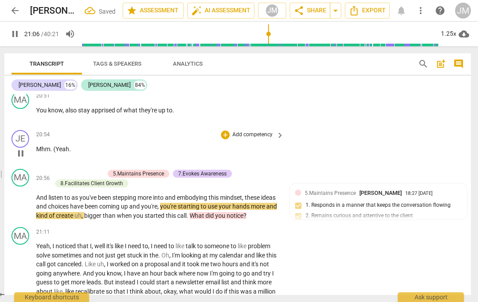
click at [56, 153] on span "(Yeah" at bounding box center [61, 149] width 16 height 7
type input "1268"
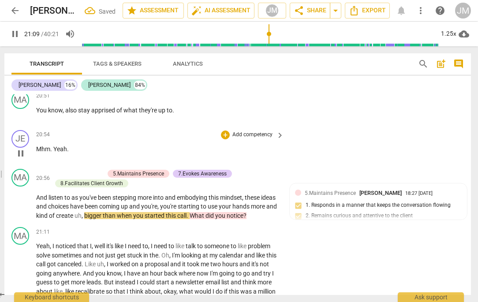
click at [55, 153] on span "Yeah" at bounding box center [60, 149] width 14 height 7
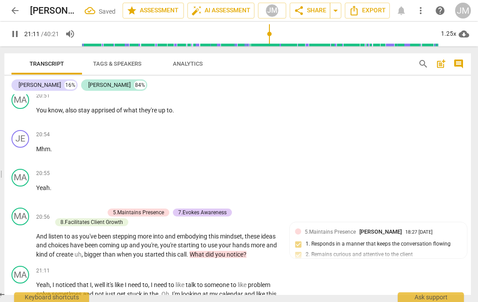
scroll to position [3861, 0]
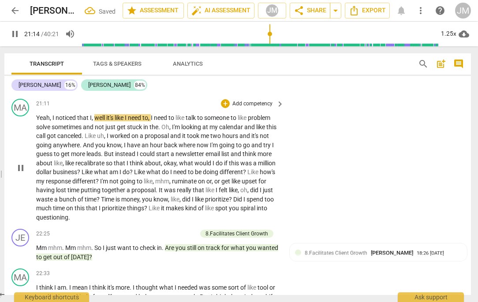
click at [19, 173] on span "pause" at bounding box center [20, 168] width 11 height 11
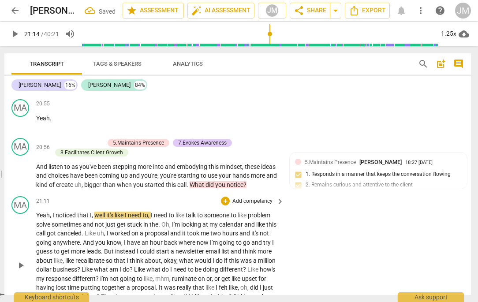
scroll to position [3706, 0]
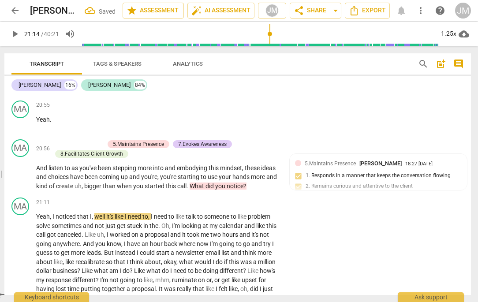
click at [45, 84] on span "Mhm" at bounding box center [43, 80] width 14 height 7
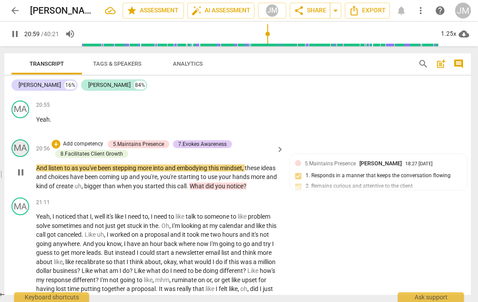
click at [22, 157] on div "MA" at bounding box center [20, 148] width 18 height 18
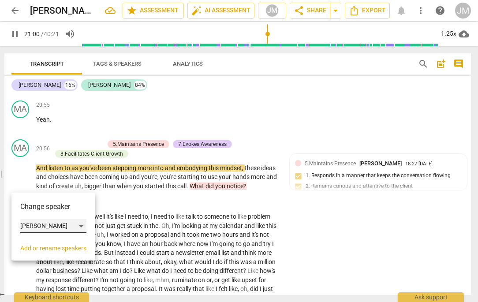
click at [31, 223] on div "[PERSON_NAME]" at bounding box center [53, 226] width 66 height 14
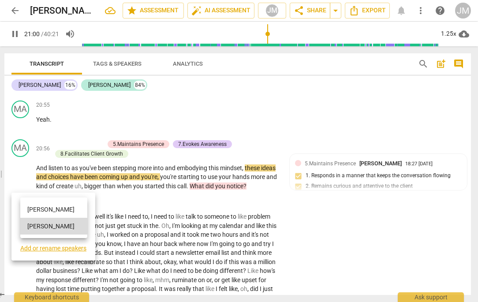
click at [30, 210] on li "[PERSON_NAME]" at bounding box center [53, 209] width 67 height 17
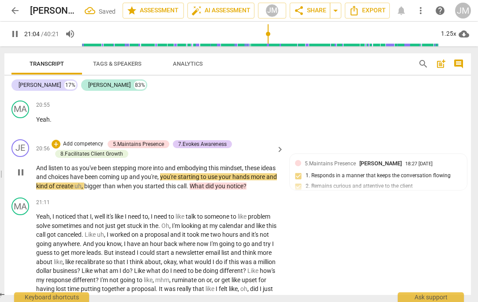
click at [144, 172] on span "more" at bounding box center [145, 168] width 15 height 7
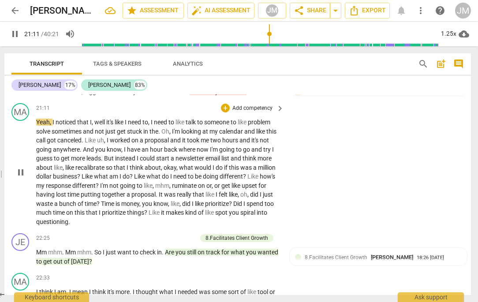
scroll to position [3801, 0]
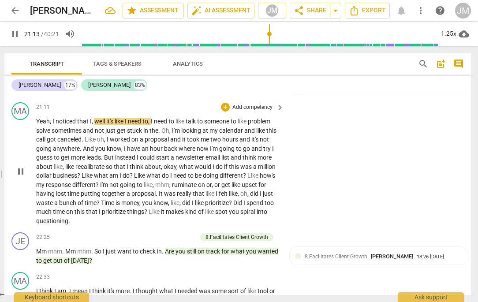
click at [20, 177] on span "pause" at bounding box center [20, 171] width 11 height 11
click at [45, 125] on span "Yeah" at bounding box center [43, 121] width 14 height 7
click at [240, 143] on span "hours" at bounding box center [230, 139] width 17 height 7
type input "1292"
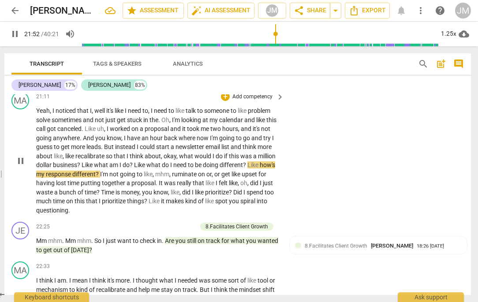
scroll to position [3813, 0]
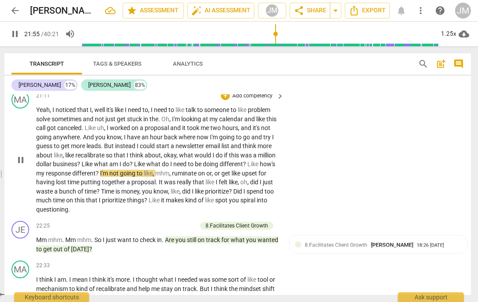
click at [270, 200] on p "Yeah , I noticed that I , well it's like I need to , I need to like talk to som…" at bounding box center [158, 159] width 244 height 109
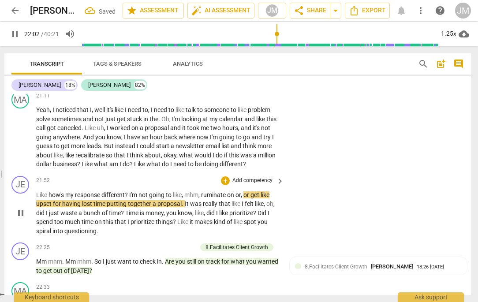
click at [37, 199] on span "Like" at bounding box center [42, 195] width 12 height 7
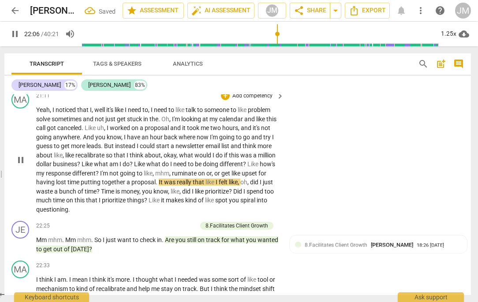
click at [248, 168] on span "Like" at bounding box center [254, 164] width 12 height 7
type input "1327"
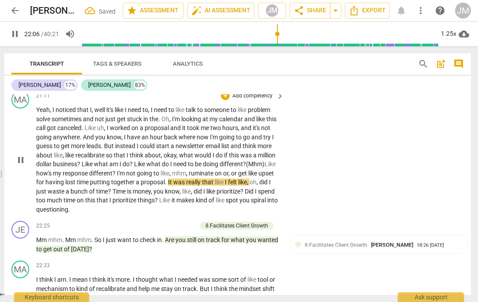
click at [77, 186] on span "lost" at bounding box center [70, 182] width 11 height 7
click at [90, 186] on span "time" at bounding box center [83, 182] width 13 height 7
click at [126, 177] on span "I'm" at bounding box center [121, 173] width 9 height 7
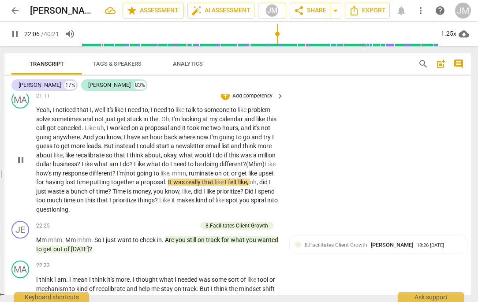
click at [126, 177] on span "I'm" at bounding box center [121, 173] width 9 height 7
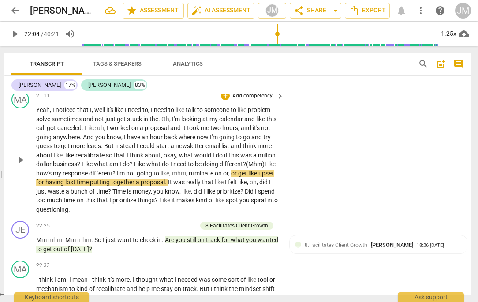
click at [113, 177] on span "different" at bounding box center [100, 173] width 23 height 7
click at [136, 186] on span "together" at bounding box center [123, 182] width 25 height 7
type input "1325"
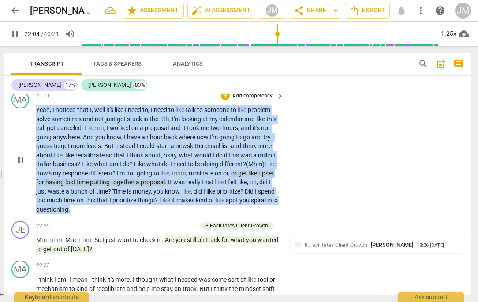
click at [136, 186] on span "together" at bounding box center [123, 182] width 25 height 7
click at [111, 186] on span "putting" at bounding box center [100, 182] width 21 height 7
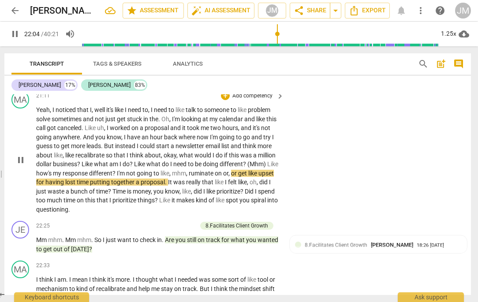
click at [330, 204] on div "MA play_arrow pause 21:11 + Add competency keyboard_arrow_right Yeah , I notice…" at bounding box center [237, 152] width 467 height 130
click at [147, 168] on span "Like" at bounding box center [140, 164] width 12 height 7
click at [15, 8] on span "arrow_back" at bounding box center [15, 10] width 11 height 11
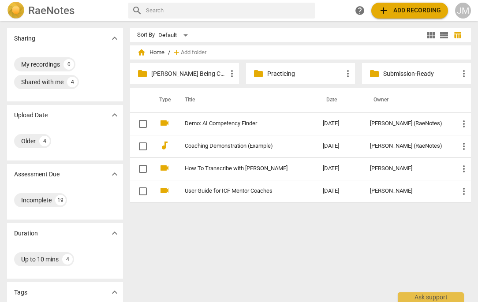
click at [400, 73] on p "Submission-Ready" at bounding box center [421, 73] width 75 height 9
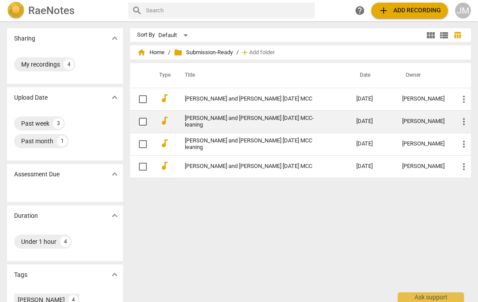
click at [232, 123] on link "[PERSON_NAME] and [PERSON_NAME] [DATE] MCC-leaning" at bounding box center [255, 121] width 140 height 13
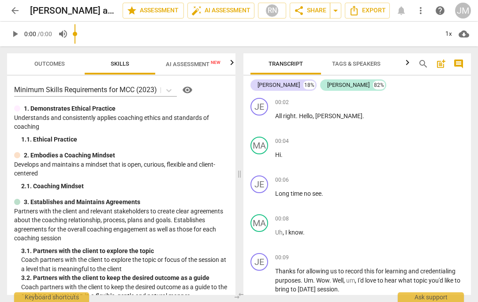
click at [17, 13] on span "arrow_back" at bounding box center [15, 10] width 11 height 11
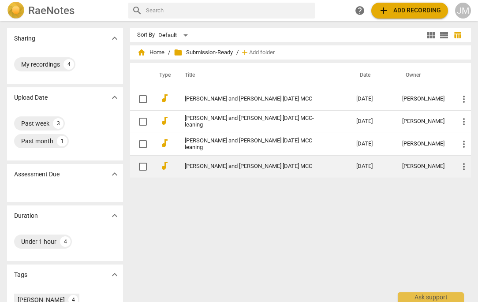
click at [241, 163] on link "[PERSON_NAME] and [PERSON_NAME] [DATE] MCC" at bounding box center [255, 166] width 140 height 7
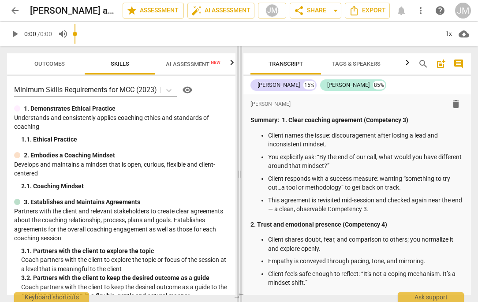
click at [238, 158] on span at bounding box center [239, 174] width 5 height 256
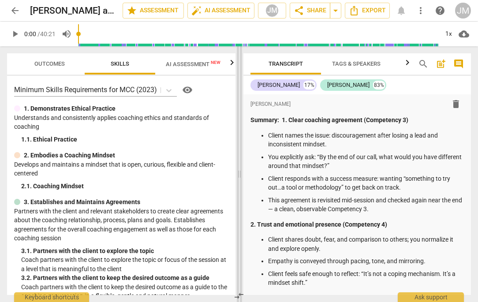
click at [238, 173] on span at bounding box center [239, 174] width 5 height 256
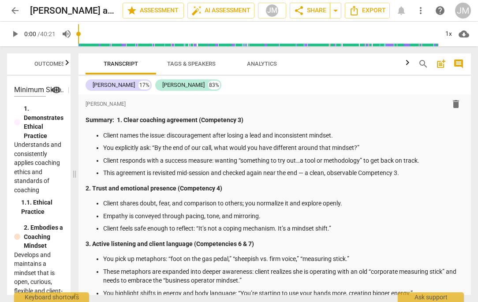
drag, startPoint x: 238, startPoint y: 176, endPoint x: -21, endPoint y: 174, distance: 258.6
click at [0, 0] on html "arrow_back [PERSON_NAME] and [PERSON_NAME] [DATE] MCC edit star Assessment auto…" at bounding box center [239, 0] width 478 height 0
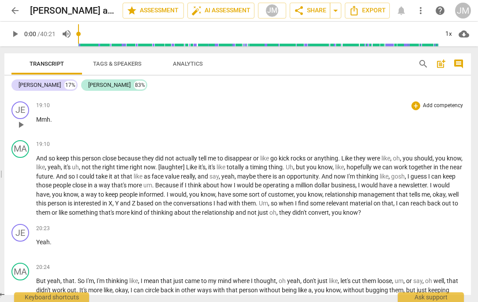
scroll to position [2766, 0]
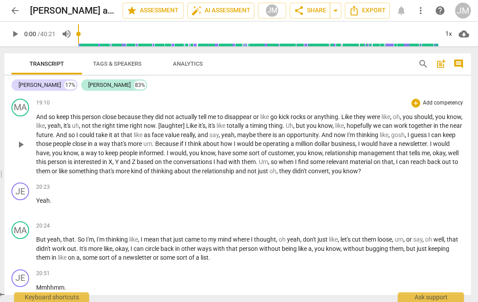
click at [115, 166] on span "," at bounding box center [114, 161] width 3 height 7
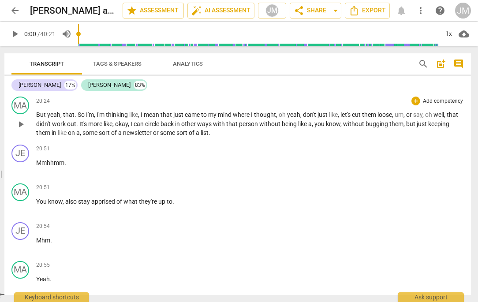
scroll to position [2902, 0]
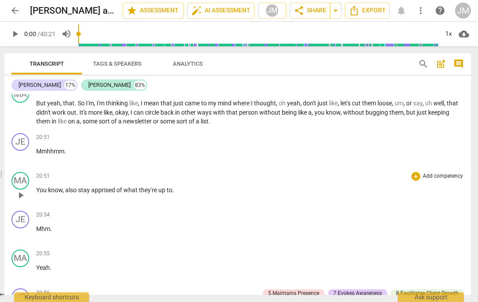
click at [124, 194] on span "what" at bounding box center [131, 190] width 15 height 7
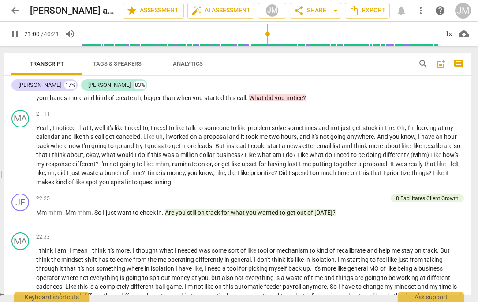
scroll to position [3125, 0]
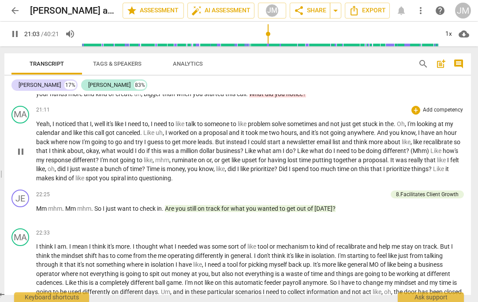
click at [138, 154] on span "I" at bounding box center [136, 150] width 3 height 7
click at [391, 164] on span "." at bounding box center [389, 160] width 3 height 7
type input "1330"
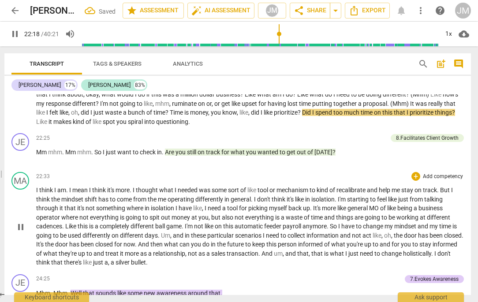
scroll to position [3188, 0]
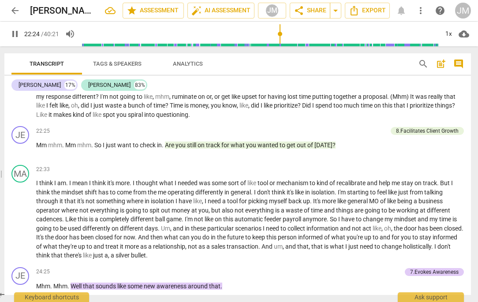
click at [394, 109] on span "that" at bounding box center [400, 105] width 13 height 7
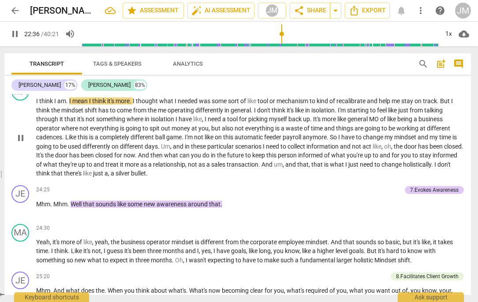
scroll to position [3271, 0]
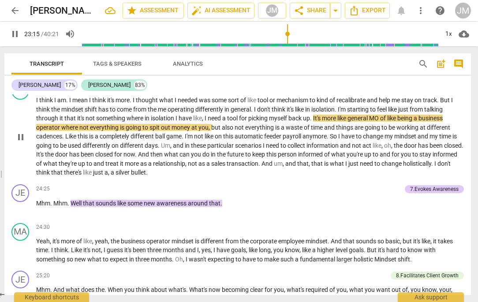
click at [166, 122] on span "isolation" at bounding box center [163, 118] width 25 height 7
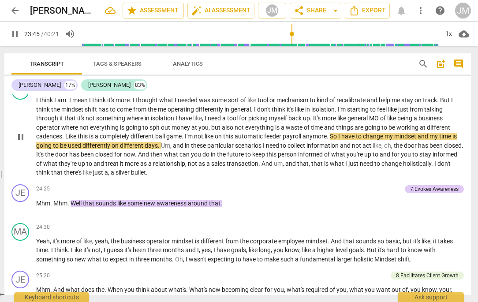
click at [330, 140] on span "." at bounding box center [328, 136] width 3 height 7
type input "1428"
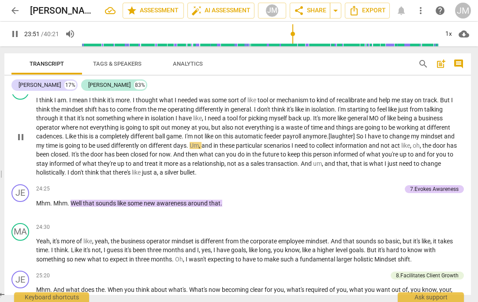
click at [331, 140] on span ".[laughter]" at bounding box center [342, 136] width 30 height 7
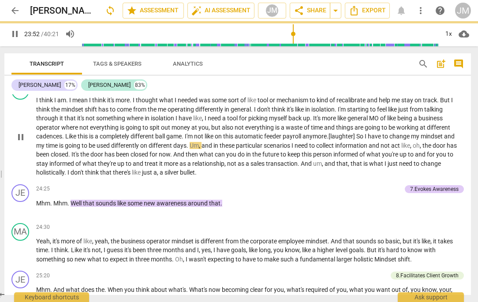
click at [332, 140] on span ".[laughter]" at bounding box center [342, 136] width 30 height 7
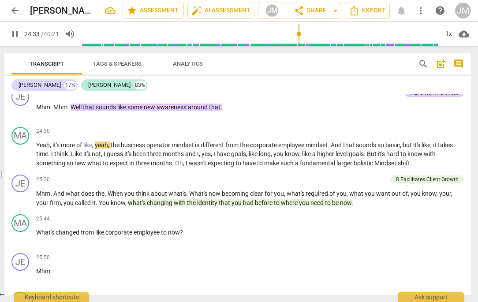
scroll to position [3369, 0]
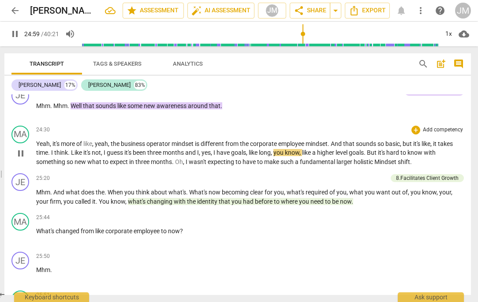
click at [20, 159] on span "pause" at bounding box center [20, 153] width 11 height 11
click at [21, 159] on span "play_arrow" at bounding box center [20, 153] width 11 height 11
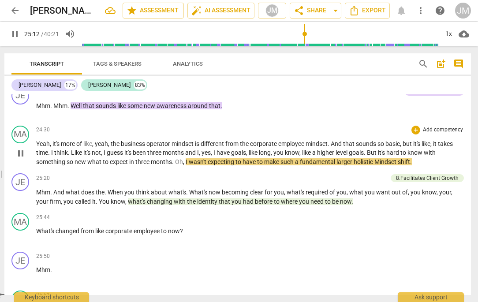
click at [177, 166] on span "Oh" at bounding box center [179, 161] width 8 height 7
type input "1513"
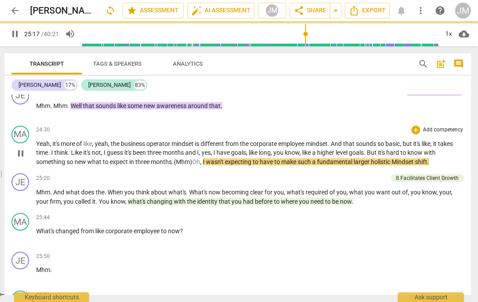
click at [178, 166] on span ". {Mhm)" at bounding box center [182, 161] width 20 height 7
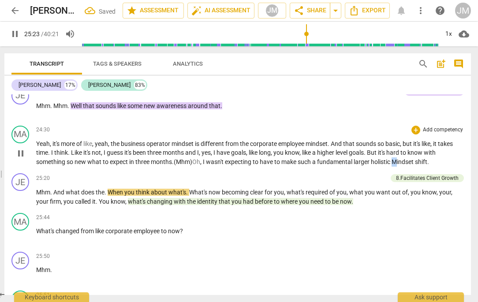
click at [396, 167] on p "Yeah , it's more of like , yeah , the business operator mindset is different fr…" at bounding box center [250, 152] width 428 height 27
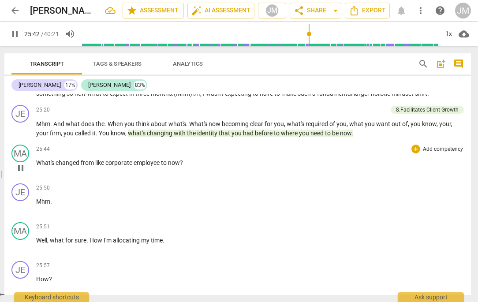
scroll to position [3438, 0]
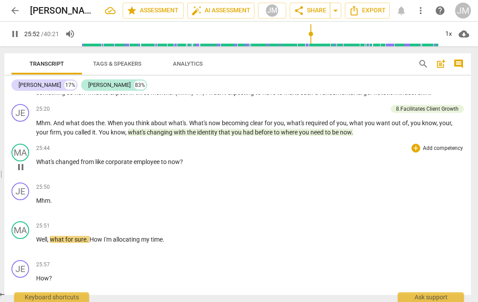
click at [81, 166] on span "from" at bounding box center [88, 161] width 15 height 7
type input "1554"
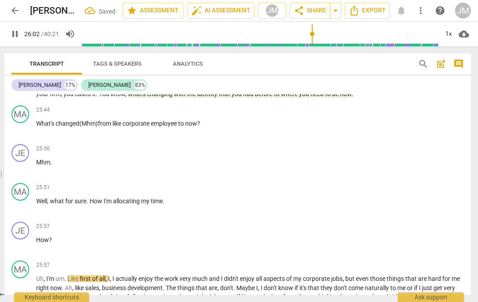
scroll to position [3473, 0]
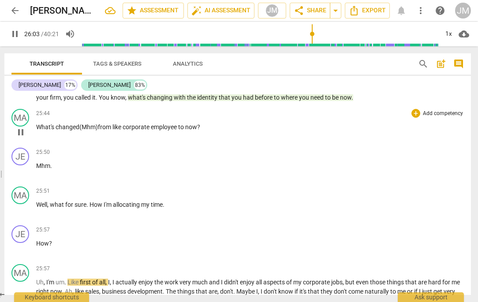
click at [183, 131] on span "to" at bounding box center [181, 127] width 7 height 7
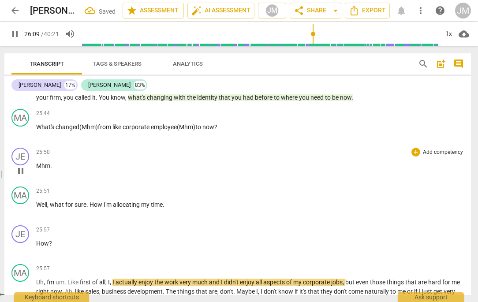
scroll to position [3482, 0]
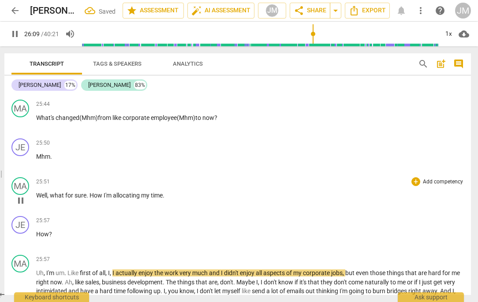
click at [42, 199] on span "Well" at bounding box center [41, 195] width 11 height 7
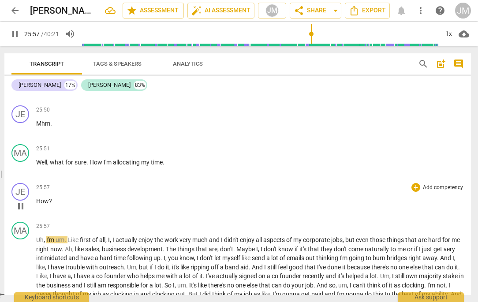
scroll to position [3516, 0]
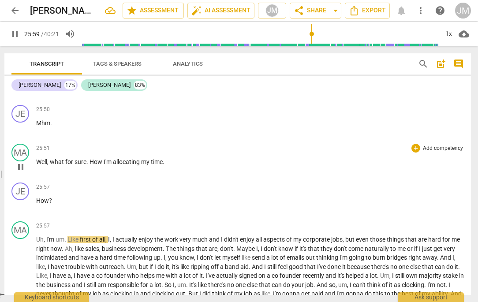
click at [97, 166] on span "How" at bounding box center [97, 161] width 14 height 7
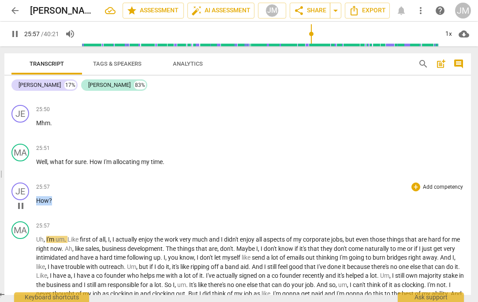
drag, startPoint x: 53, startPoint y: 218, endPoint x: 33, endPoint y: 218, distance: 20.3
click at [34, 218] on div "JE play_arrow pause 25:57 + Add competency keyboard_arrow_right How ?" at bounding box center [237, 198] width 467 height 39
type input "1558"
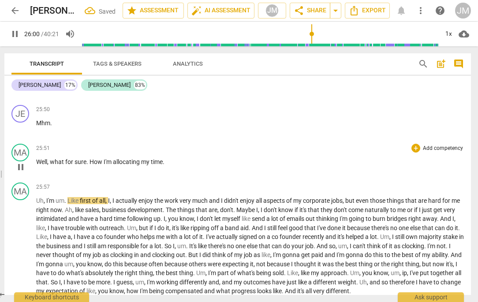
click at [186, 167] on p "Well , what for sure . How I'm allocating my time ." at bounding box center [250, 162] width 428 height 9
click at [37, 204] on span "Uh" at bounding box center [40, 200] width 8 height 7
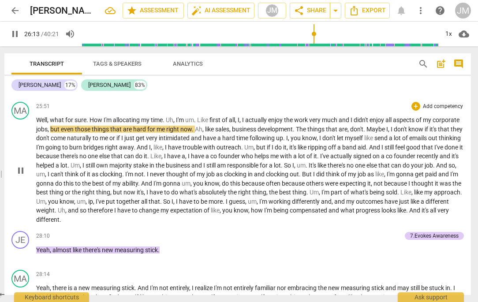
scroll to position [3560, 0]
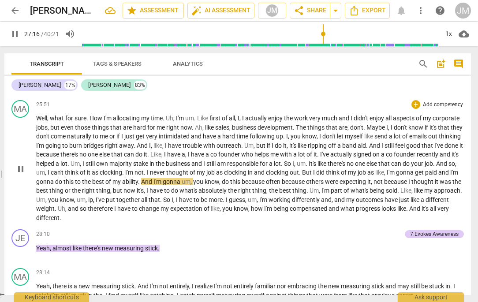
click at [425, 176] on span "paid" at bounding box center [431, 172] width 13 height 7
type input "1637"
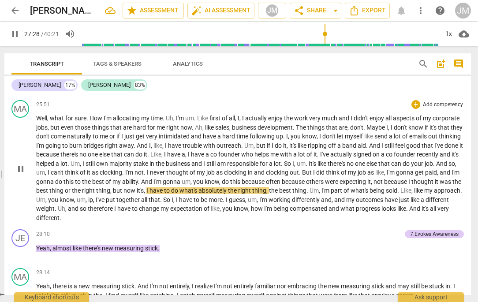
click at [124, 194] on span "but" at bounding box center [118, 190] width 11 height 7
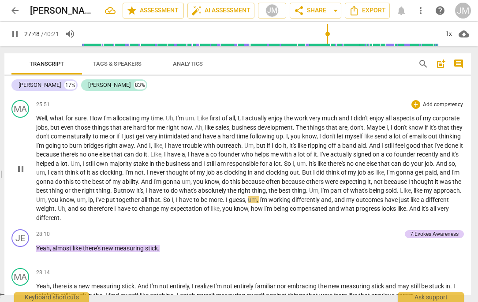
click at [141, 203] on span "together" at bounding box center [129, 199] width 25 height 7
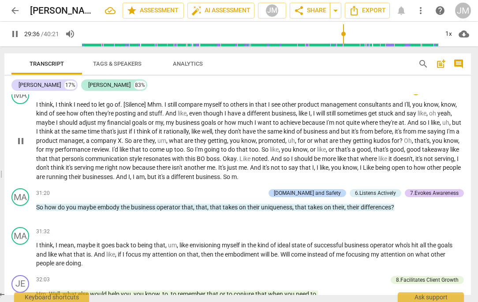
scroll to position [3909, 0]
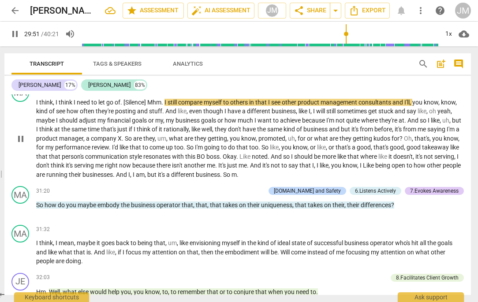
click at [158, 106] on span "Mhm" at bounding box center [154, 102] width 14 height 7
type input "1793"
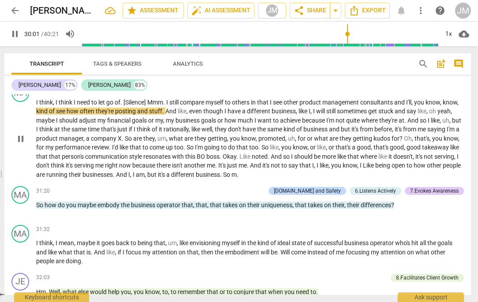
click at [395, 106] on span "consultants" at bounding box center [378, 102] width 34 height 7
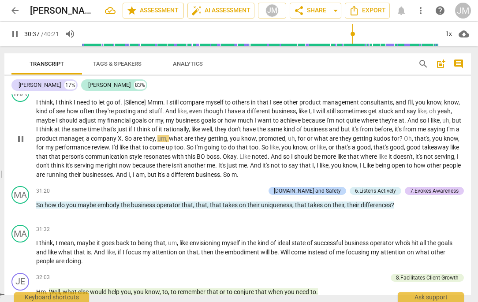
click at [91, 142] on span "a" at bounding box center [88, 138] width 5 height 7
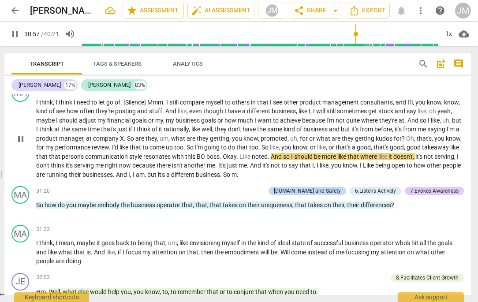
click at [207, 160] on span "BO" at bounding box center [202, 156] width 10 height 7
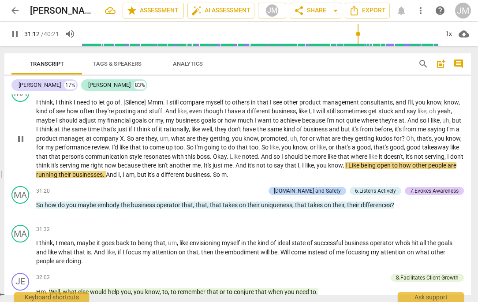
click at [361, 169] on span "Like" at bounding box center [355, 165] width 12 height 7
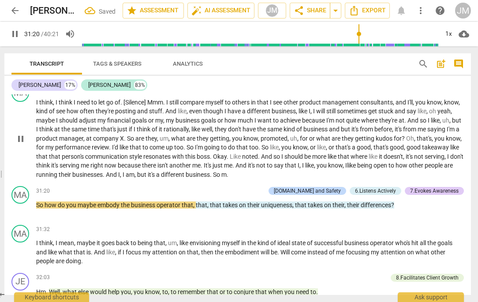
click at [227, 178] on span "m" at bounding box center [224, 174] width 5 height 7
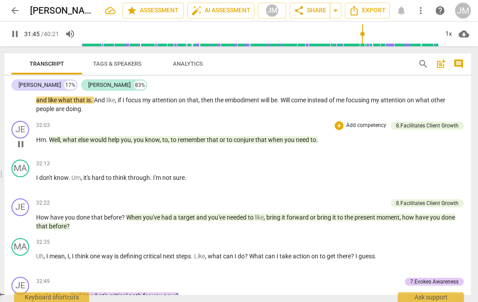
scroll to position [4058, 0]
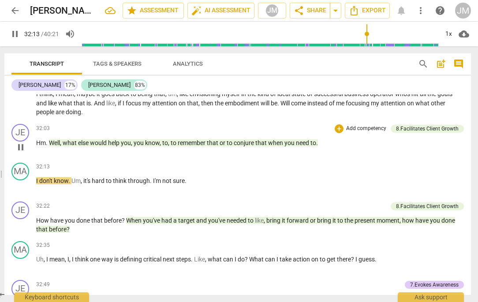
click at [319, 148] on p "Hm . Well , what else would help you , you know , to , to remember that or to c…" at bounding box center [250, 143] width 428 height 9
type input "1934"
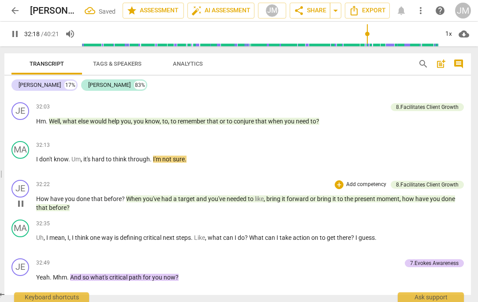
scroll to position [4080, 0]
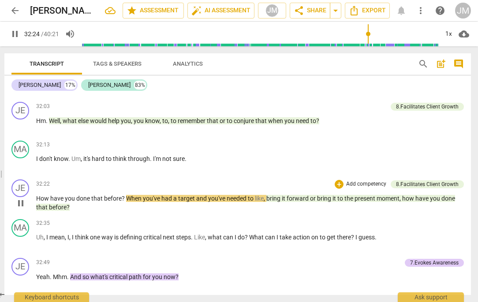
click at [37, 202] on span "How" at bounding box center [43, 198] width 14 height 7
type input "1945"
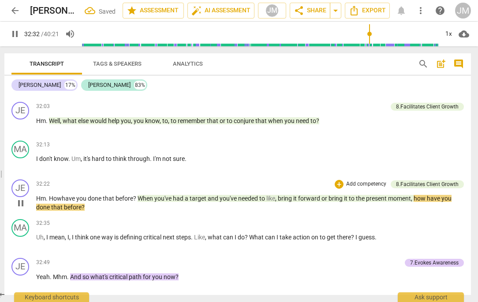
click at [414, 202] on span "," at bounding box center [412, 198] width 3 height 7
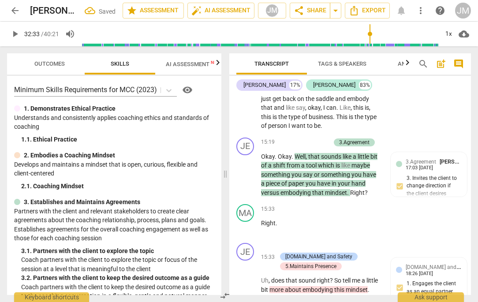
scroll to position [8255, 0]
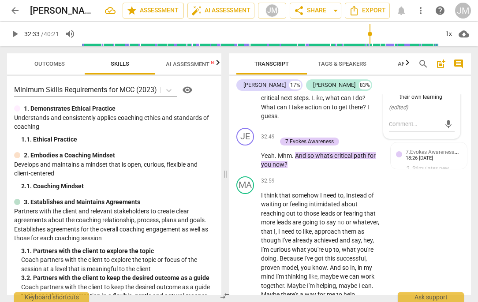
click at [308, 53] on span "," at bounding box center [307, 49] width 3 height 7
type input "1954"
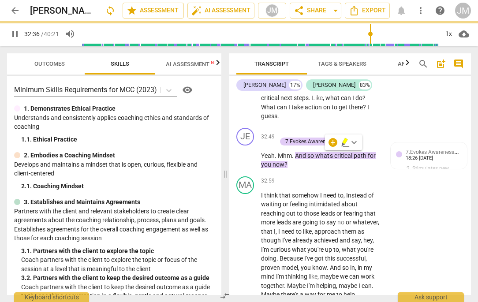
click at [291, 63] on p "Hm . How have you done that before ? When you've had a target and you've needed…" at bounding box center [321, 40] width 120 height 45
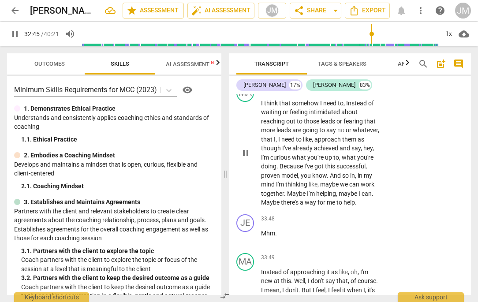
scroll to position [8348, 0]
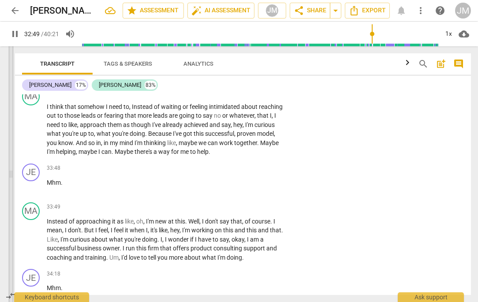
drag, startPoint x: 225, startPoint y: 174, endPoint x: 3, endPoint y: 154, distance: 222.9
click at [8, 154] on span at bounding box center [10, 174] width 5 height 256
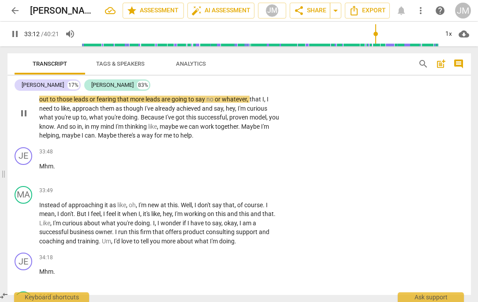
scroll to position [5373, 0]
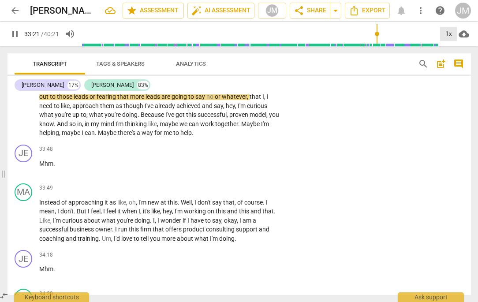
click at [446, 37] on div "1x" at bounding box center [448, 34] width 17 height 14
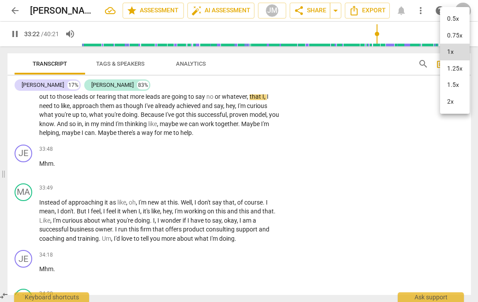
click at [450, 68] on li "1.25x" at bounding box center [455, 68] width 30 height 17
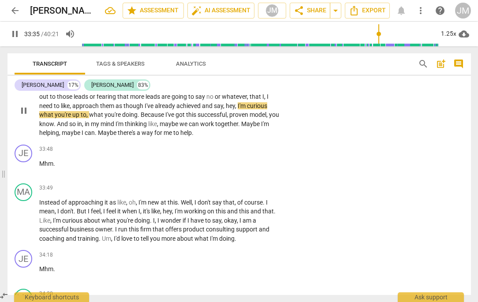
click at [228, 109] on span "hey" at bounding box center [230, 105] width 9 height 7
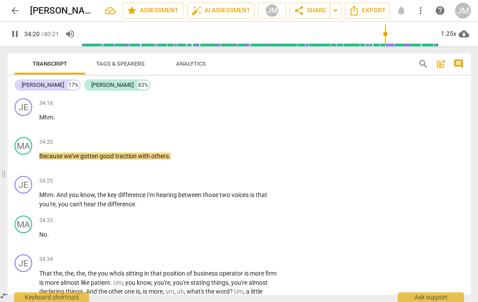
scroll to position [5526, 0]
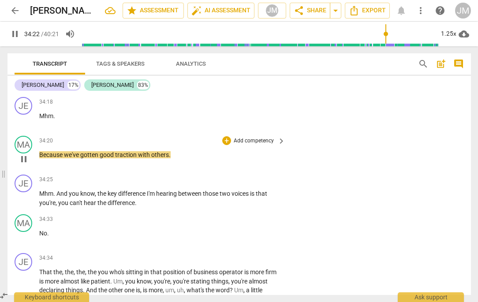
click at [40, 158] on span "Because" at bounding box center [51, 154] width 25 height 7
type input "2064"
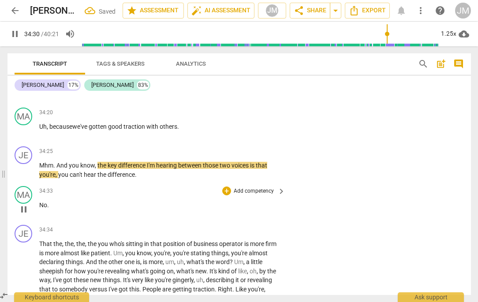
scroll to position [5555, 0]
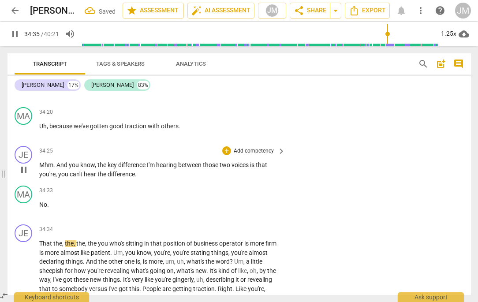
click at [271, 179] on p "Mhm . And you know , the key difference I'm hearing between those two voices is…" at bounding box center [160, 170] width 242 height 18
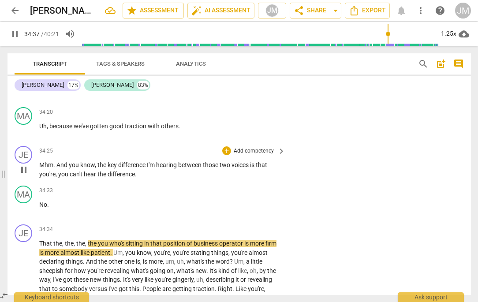
click at [203, 169] on span "between" at bounding box center [190, 165] width 25 height 7
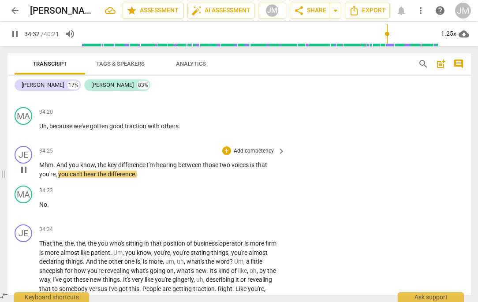
click at [250, 169] on span "voices" at bounding box center [241, 165] width 19 height 7
type input "2073"
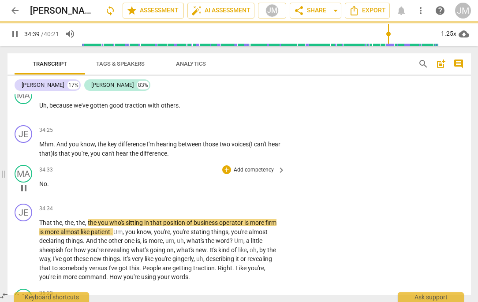
scroll to position [5583, 0]
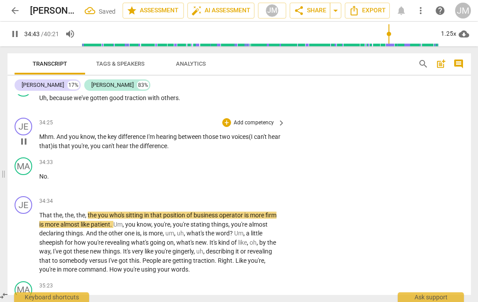
click at [184, 151] on p "Mhm . And you know , the key difference I'm hearing between those two voices (I…" at bounding box center [160, 141] width 242 height 18
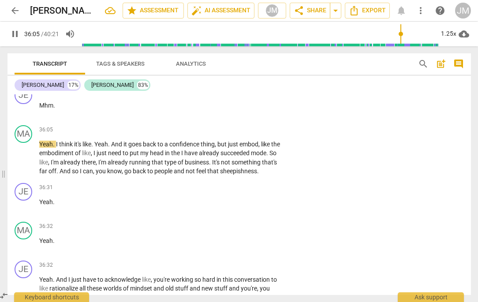
scroll to position [5915, 0]
click at [54, 109] on span "." at bounding box center [54, 105] width 2 height 7
type input "2168"
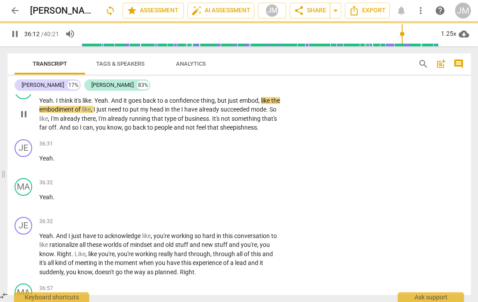
scroll to position [5958, 0]
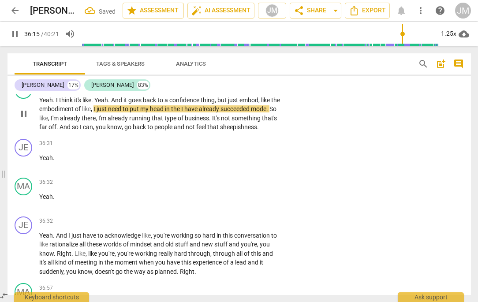
click at [261, 104] on span "," at bounding box center [260, 100] width 3 height 7
type input "2177"
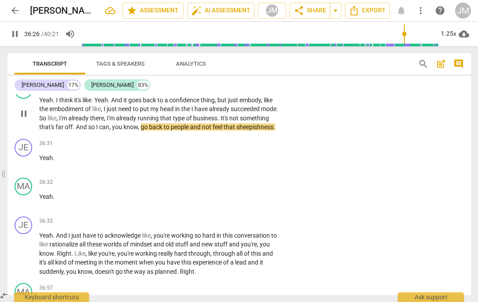
click at [48, 122] on span "So" at bounding box center [43, 118] width 8 height 7
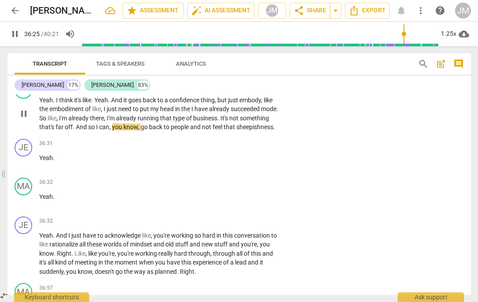
click at [90, 122] on span "already" at bounding box center [79, 118] width 22 height 7
click at [68, 122] on span "I'm" at bounding box center [63, 118] width 9 height 7
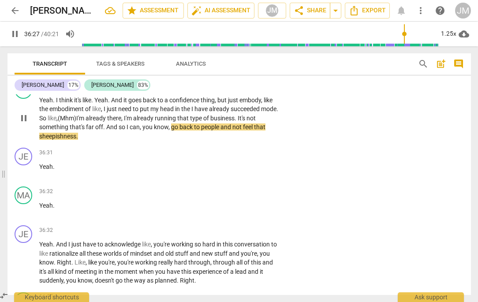
click at [107, 131] on span "And" at bounding box center [112, 127] width 12 height 7
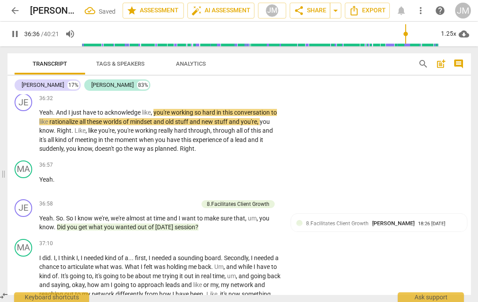
scroll to position [6094, 0]
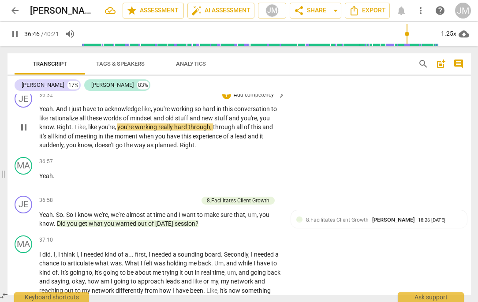
click at [260, 122] on span "," at bounding box center [258, 118] width 3 height 7
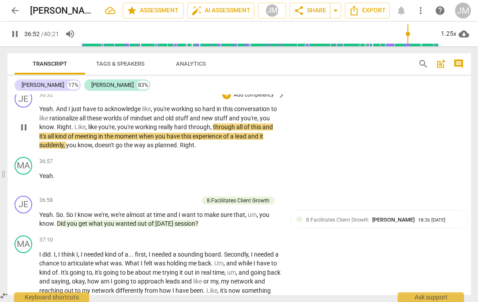
click at [72, 131] on span "." at bounding box center [73, 127] width 3 height 7
type input "2213"
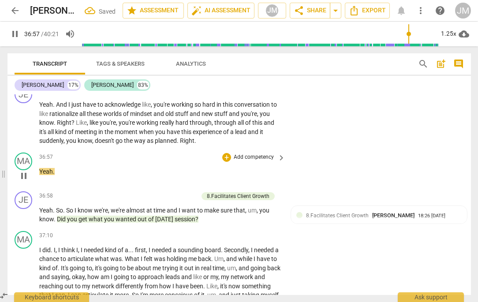
scroll to position [6102, 0]
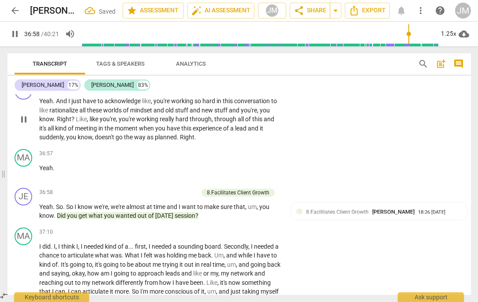
click at [196, 142] on p "Yeah . And I just have to acknowledge like , you're working so hard in this con…" at bounding box center [160, 119] width 242 height 45
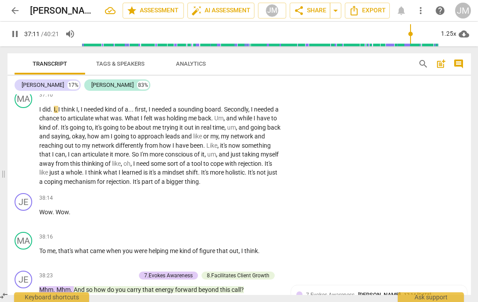
scroll to position [6240, 0]
click at [56, 113] on span "," at bounding box center [57, 108] width 3 height 7
type input "2234"
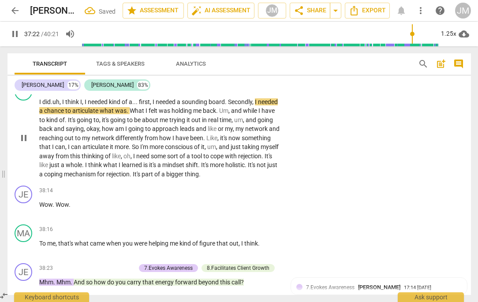
scroll to position [6247, 0]
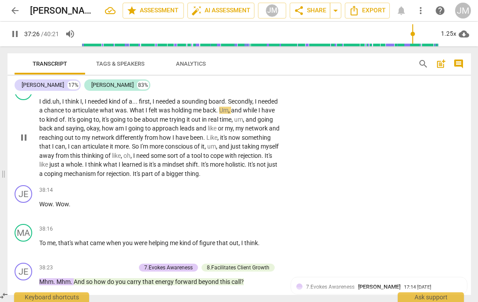
click at [146, 114] on span "What" at bounding box center [138, 110] width 16 height 7
click at [207, 141] on span "." at bounding box center [204, 137] width 3 height 7
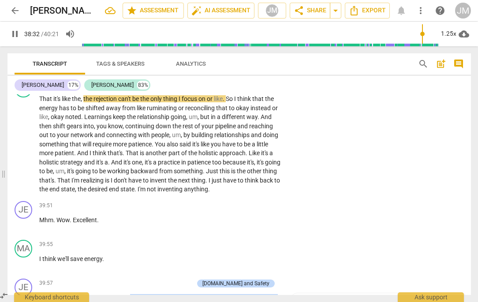
scroll to position [6470, 0]
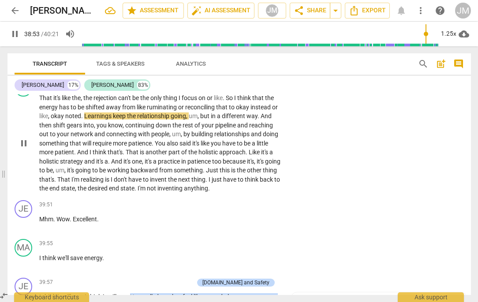
click at [112, 120] on span "Learnings" at bounding box center [98, 116] width 29 height 7
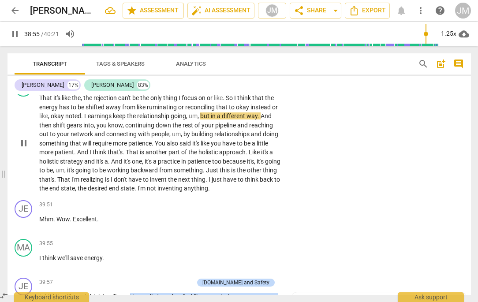
click at [85, 120] on span "Learnings" at bounding box center [98, 116] width 29 height 7
click at [84, 134] on p "That it's like the , the rejection can't be the only thing I focus on or like .…" at bounding box center [160, 144] width 242 height 100
click at [89, 120] on span "Learnings" at bounding box center [98, 116] width 29 height 7
type input "2337"
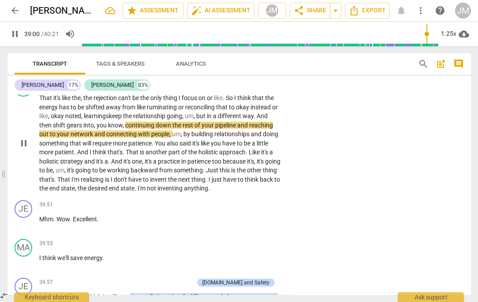
click at [112, 120] on span "keep" at bounding box center [116, 116] width 14 height 7
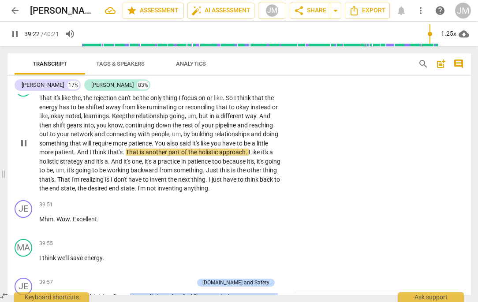
click at [124, 156] on span "." at bounding box center [124, 152] width 3 height 7
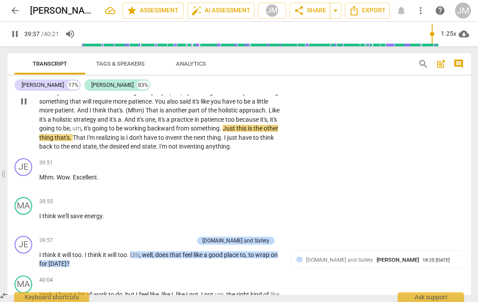
scroll to position [6513, 0]
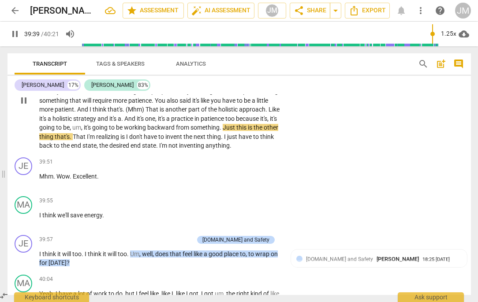
click at [237, 131] on span "Just" at bounding box center [230, 127] width 14 height 7
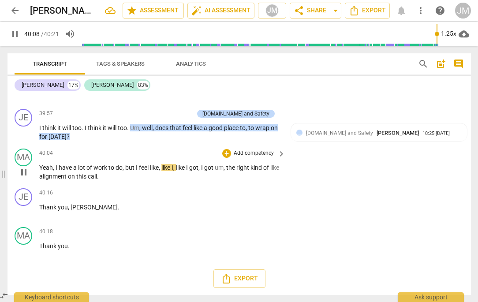
scroll to position [6658, 0]
click at [40, 211] on span "Thank" at bounding box center [48, 207] width 19 height 7
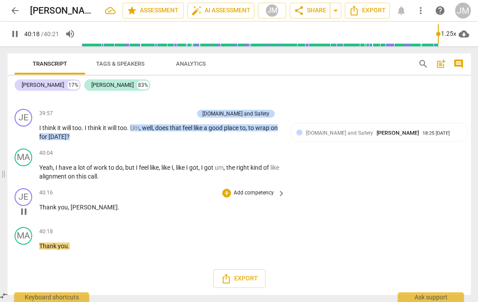
type input "2419"
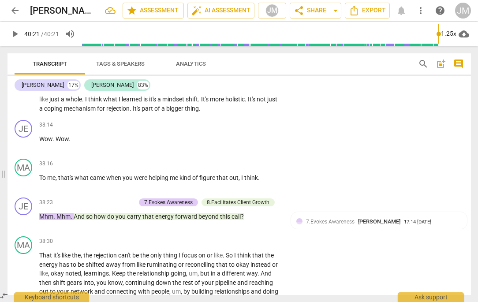
scroll to position [6312, 0]
drag, startPoint x: 189, startPoint y: 126, endPoint x: 258, endPoint y: 125, distance: 68.9
click at [259, 114] on p "I did . uh , I think I , I needed kind of a . . . first , I needed a sounding b…" at bounding box center [160, 73] width 242 height 82
click at [154, 113] on span "part" at bounding box center [148, 108] width 13 height 7
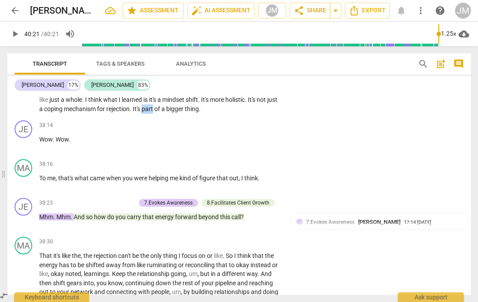
click at [154, 113] on span "part" at bounding box center [148, 108] width 13 height 7
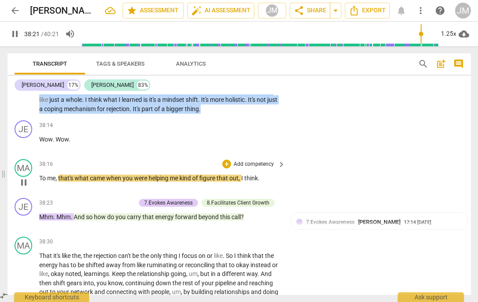
drag, startPoint x: 40, startPoint y: 195, endPoint x: 77, endPoint y: 229, distance: 49.7
click at [40, 182] on span "To" at bounding box center [43, 178] width 8 height 7
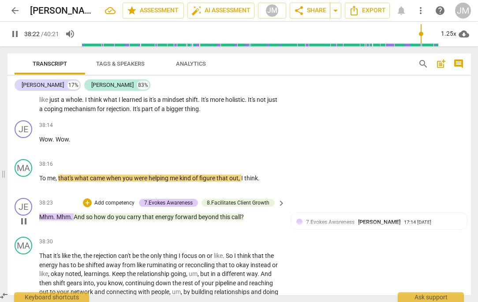
type input "2302"
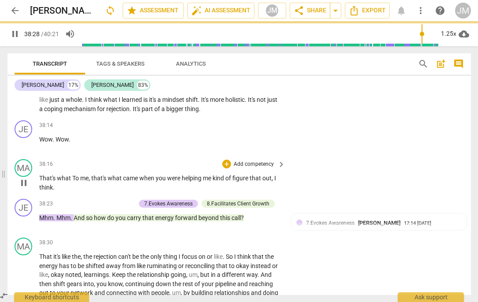
click at [42, 182] on span "That's what To" at bounding box center [59, 178] width 41 height 7
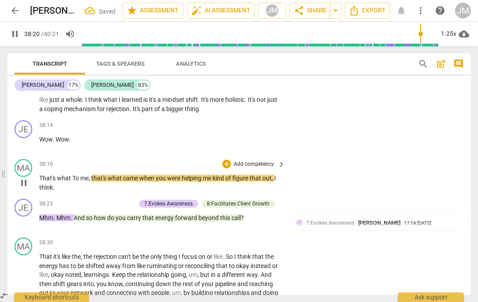
click at [74, 182] on span "That's what To" at bounding box center [59, 178] width 41 height 7
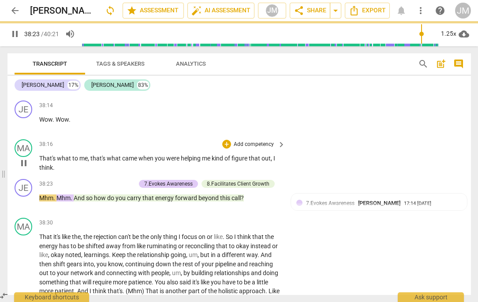
scroll to position [6348, 0]
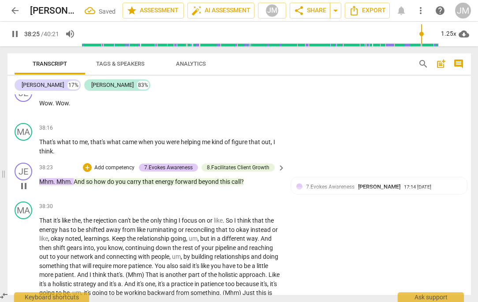
click at [22, 192] on span "pause" at bounding box center [24, 186] width 11 height 11
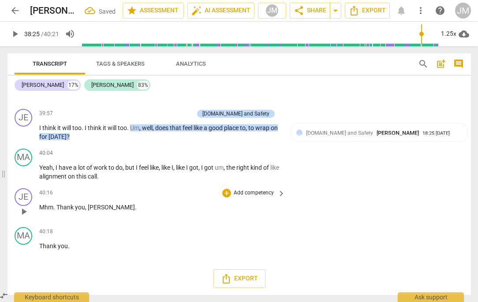
scroll to position [6666, 0]
click at [61, 175] on span "alignment" at bounding box center [53, 176] width 29 height 7
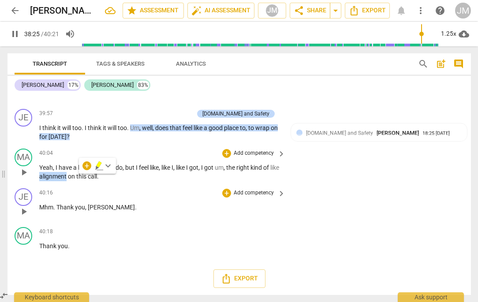
click at [61, 175] on span "alignment" at bounding box center [53, 176] width 29 height 7
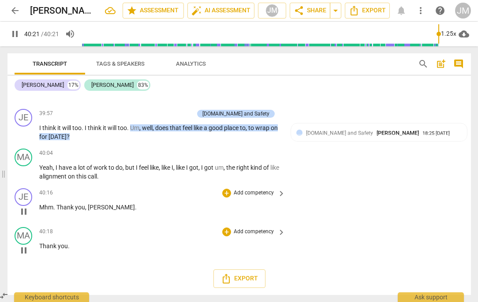
click at [69, 248] on p "Thank you ." at bounding box center [160, 246] width 242 height 9
click at [46, 206] on span "Mhm" at bounding box center [46, 207] width 14 height 7
click at [71, 248] on p "Thank you ." at bounding box center [160, 246] width 242 height 9
type input "2421"
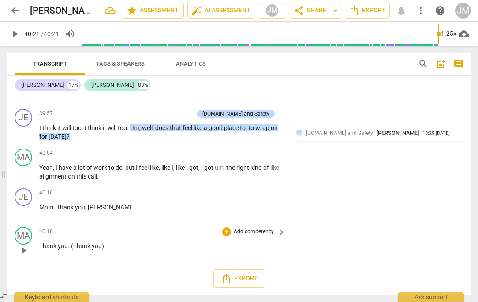
click at [71, 247] on span ". (Thank you)" at bounding box center [86, 246] width 36 height 7
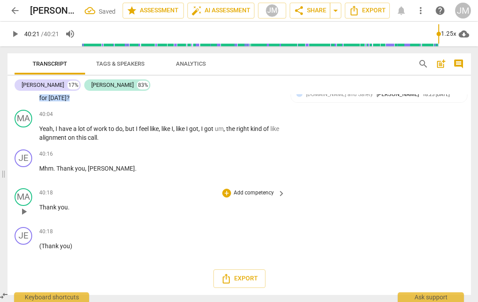
scroll to position [6705, 0]
click at [41, 247] on span "(Thank" at bounding box center [49, 246] width 21 height 7
click at [75, 248] on p "Thank you)" at bounding box center [160, 246] width 242 height 9
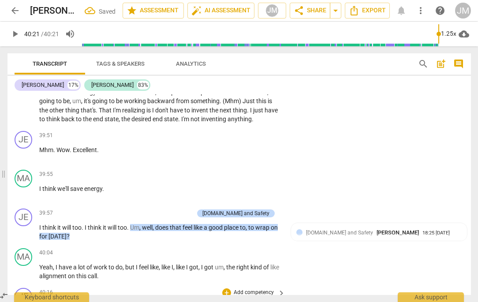
scroll to position [6502, 0]
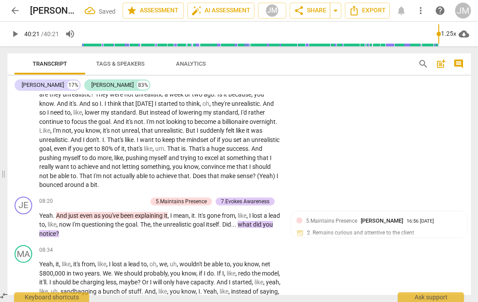
scroll to position [1448, 0]
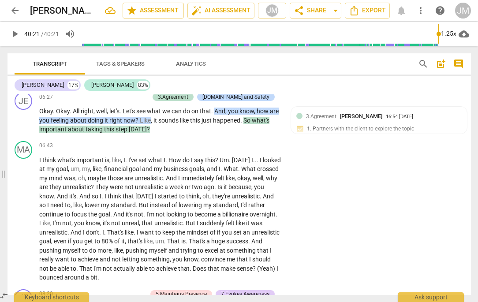
click at [14, 13] on span "arrow_back" at bounding box center [15, 10] width 11 height 11
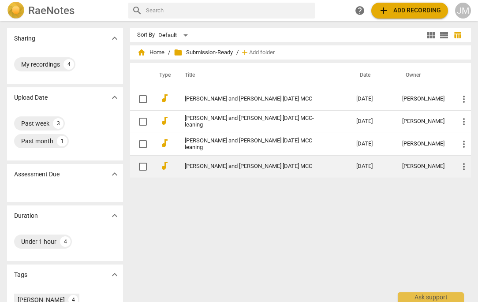
click at [205, 164] on link "[PERSON_NAME] and [PERSON_NAME] [DATE] MCC" at bounding box center [255, 166] width 140 height 7
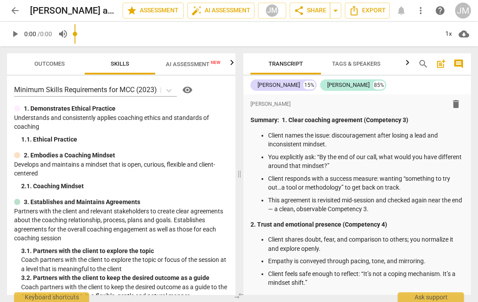
click at [174, 41] on input "range" at bounding box center [257, 34] width 364 height 28
click at [175, 65] on span "AI Assessment New" at bounding box center [193, 64] width 55 height 7
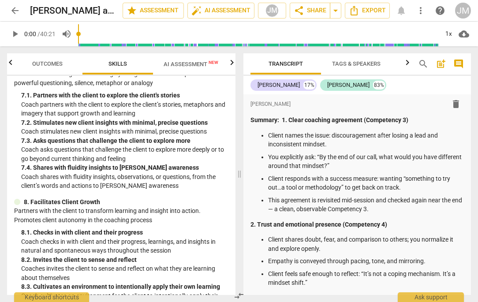
scroll to position [708, 0]
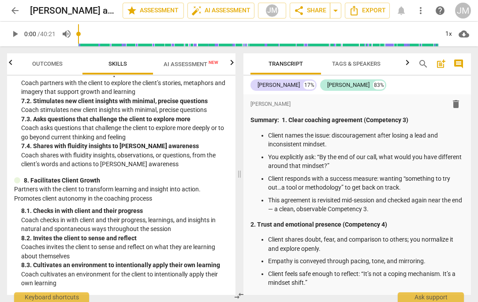
click at [184, 68] on span "AI Assessment New" at bounding box center [191, 63] width 76 height 13
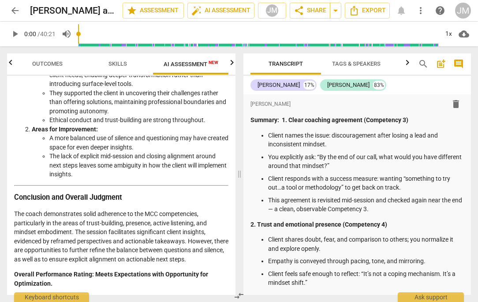
scroll to position [1527, 0]
click at [15, 13] on span "arrow_back" at bounding box center [15, 10] width 11 height 11
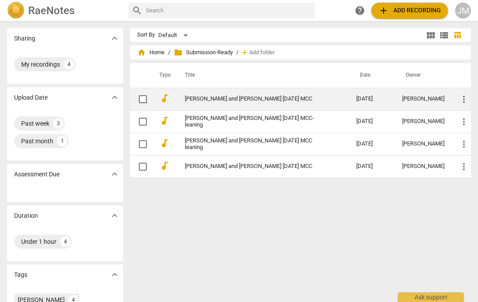
click at [215, 104] on td "[PERSON_NAME] and [PERSON_NAME] [DATE] MCC" at bounding box center [261, 99] width 175 height 23
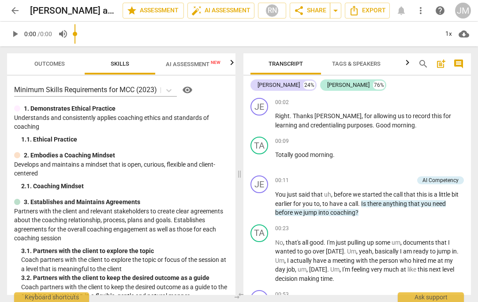
scroll to position [708, 0]
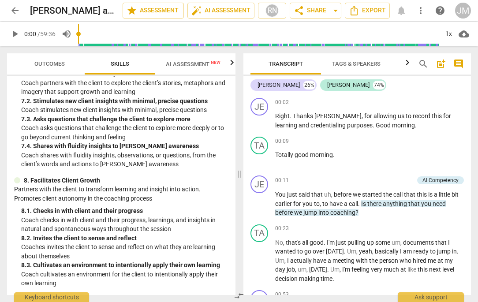
click at [192, 67] on span "AI Assessment New" at bounding box center [193, 64] width 55 height 7
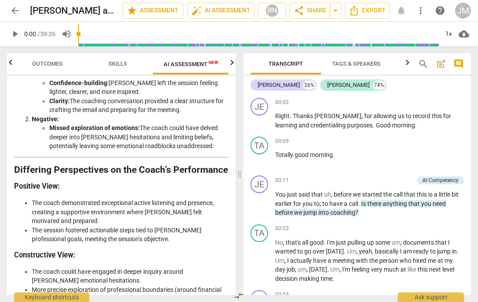
scroll to position [2250, 0]
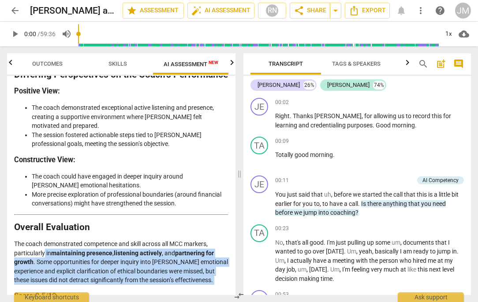
drag, startPoint x: 45, startPoint y: 211, endPoint x: 77, endPoint y: 252, distance: 51.8
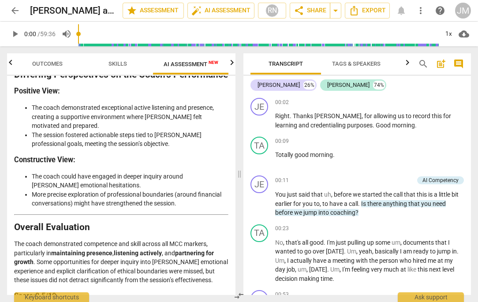
drag, startPoint x: 59, startPoint y: 275, endPoint x: 115, endPoint y: 284, distance: 56.3
click at [285, 114] on span "Right" at bounding box center [282, 116] width 15 height 7
click at [292, 155] on span "Totally" at bounding box center [284, 154] width 19 height 7
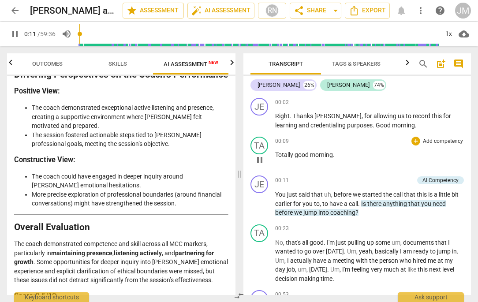
type input "11"
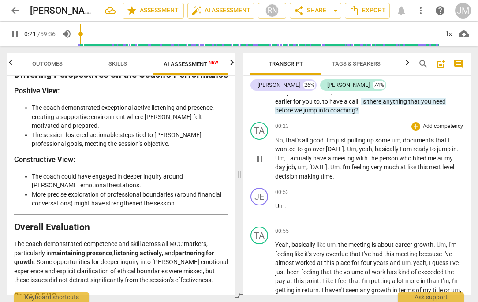
scroll to position [103, 0]
click at [261, 158] on span "pause" at bounding box center [260, 158] width 11 height 11
type input "23"
